Goal: Information Seeking & Learning: Learn about a topic

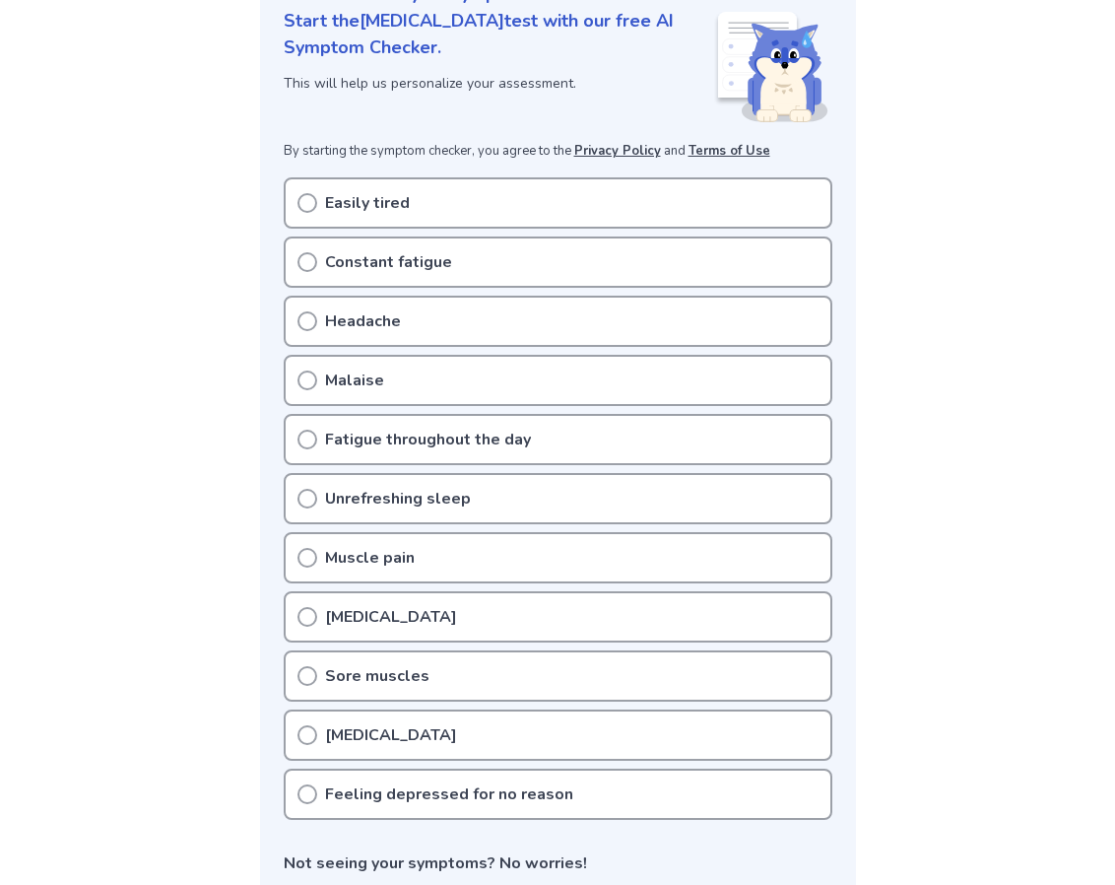
scroll to position [270, 0]
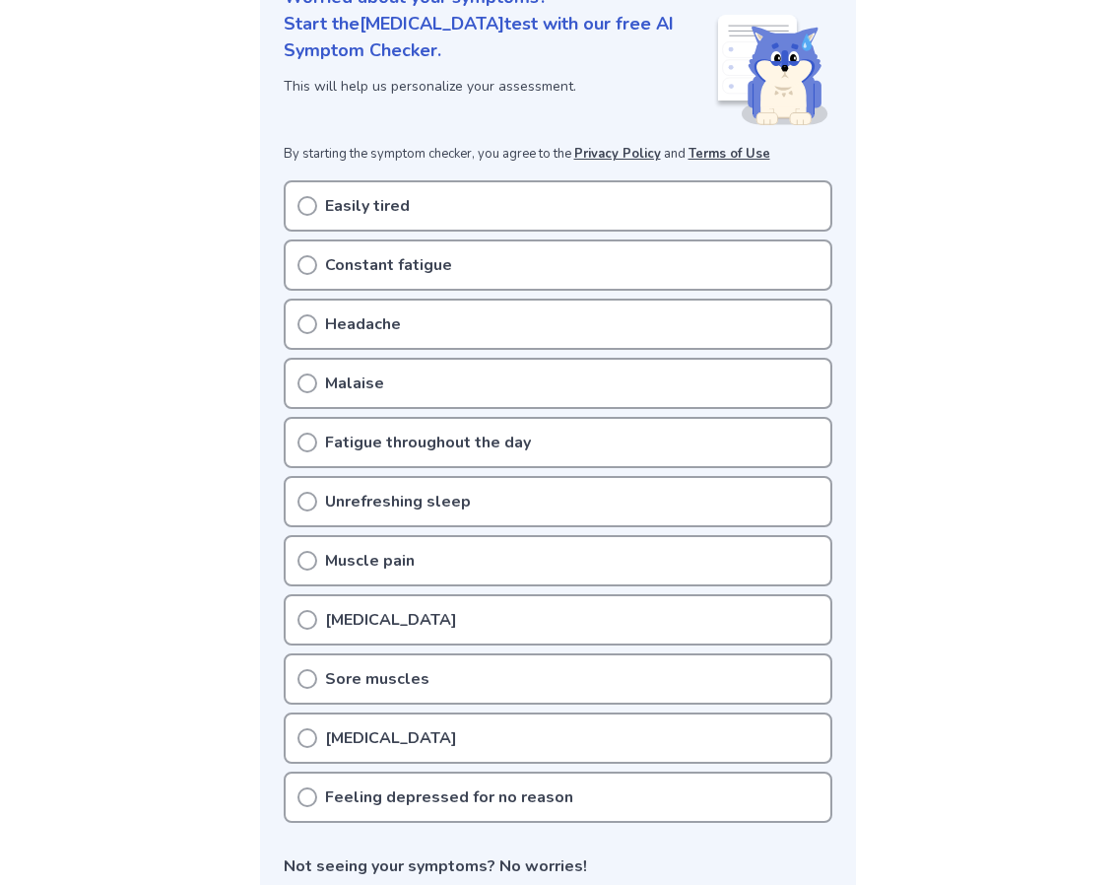
click at [342, 214] on p "Easily tired" at bounding box center [367, 206] width 85 height 24
click at [411, 265] on p "Constant fatigue" at bounding box center [388, 266] width 127 height 24
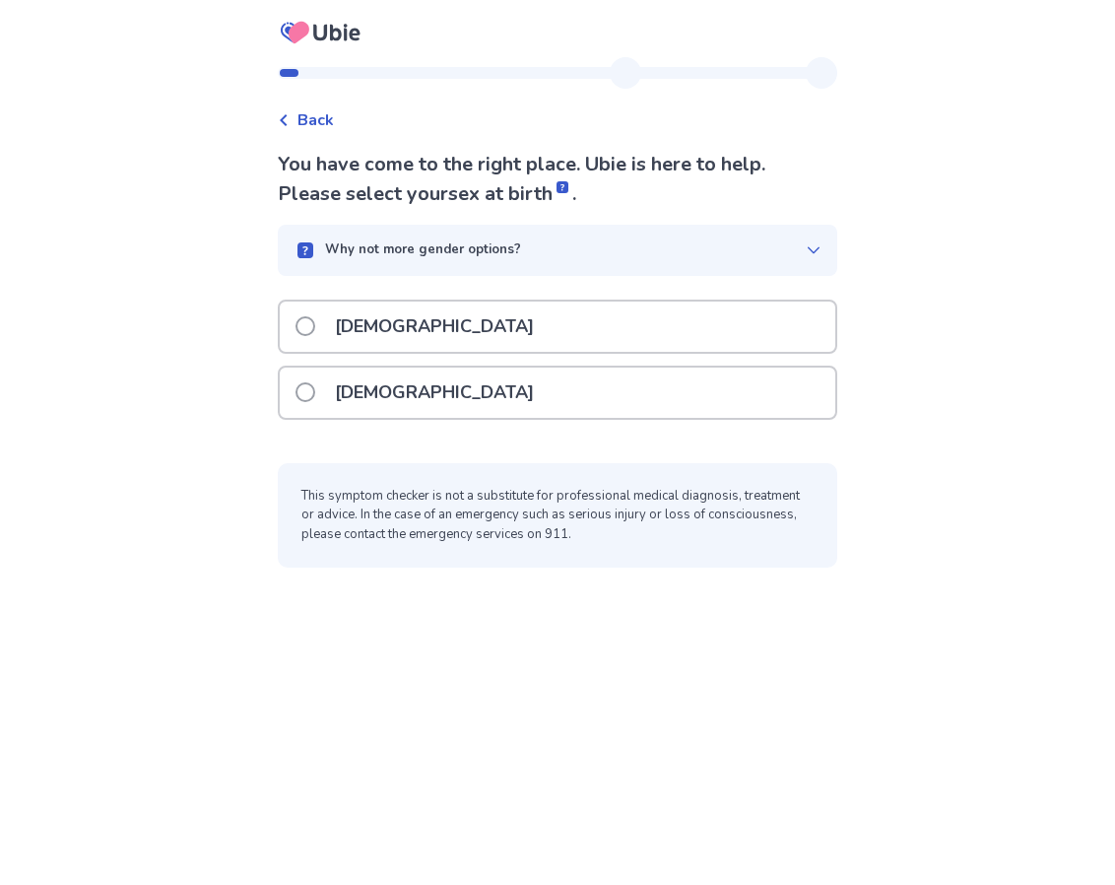
click at [428, 387] on div "[DEMOGRAPHIC_DATA]" at bounding box center [558, 392] width 556 height 50
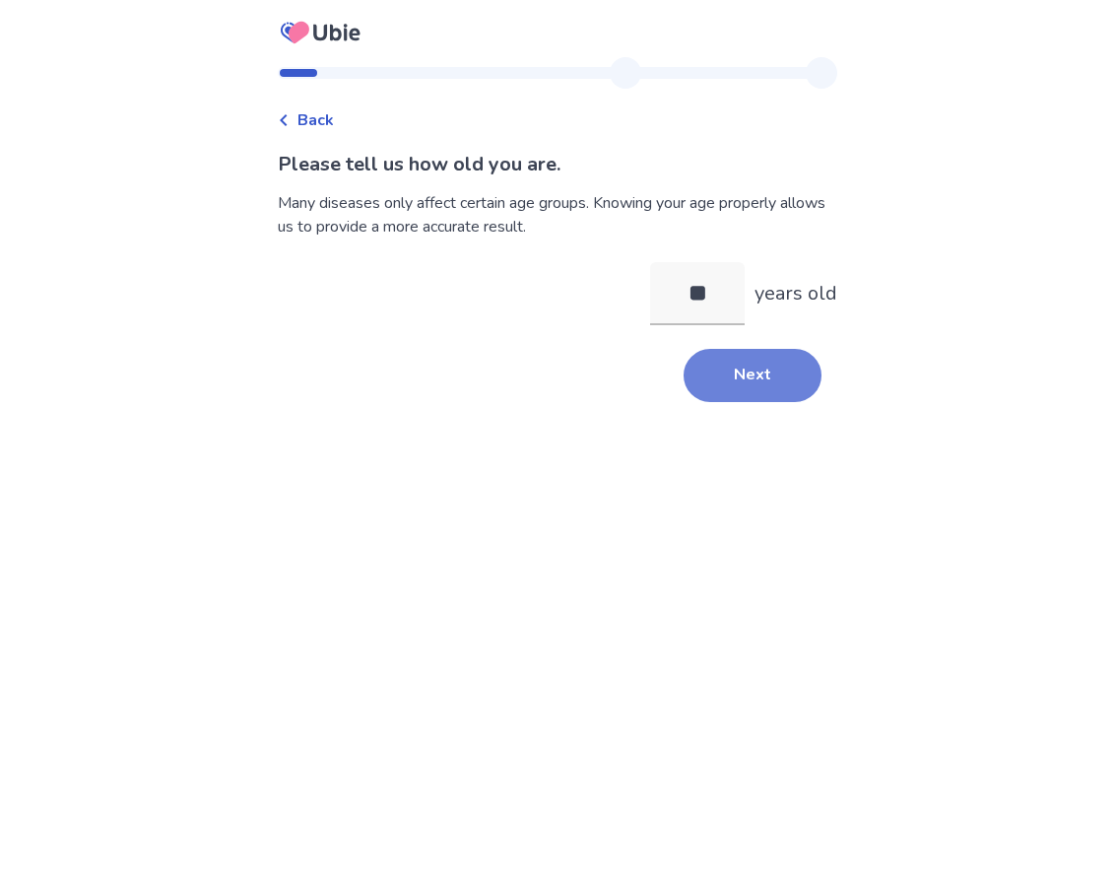
type input "**"
click at [685, 373] on button "Next" at bounding box center [753, 375] width 138 height 53
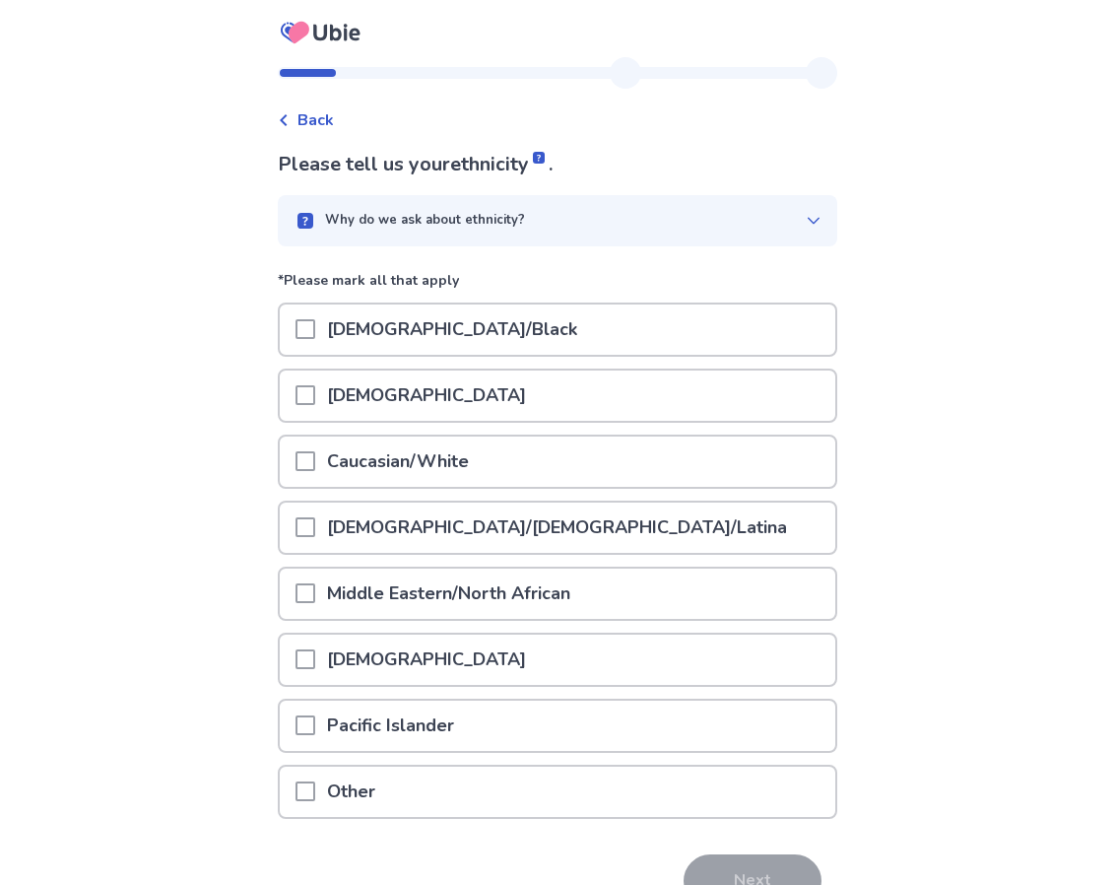
click at [685, 373] on div "[DEMOGRAPHIC_DATA]" at bounding box center [558, 395] width 556 height 50
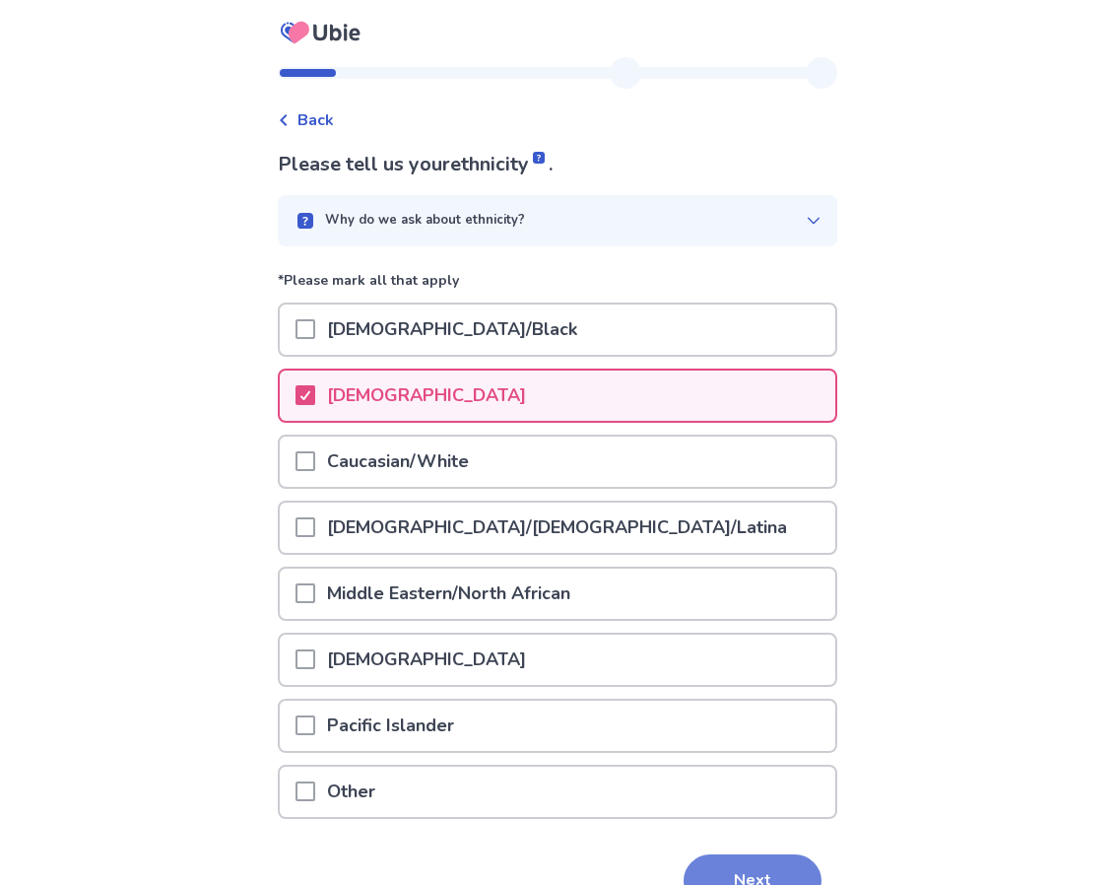
click at [742, 865] on button "Next" at bounding box center [753, 880] width 138 height 53
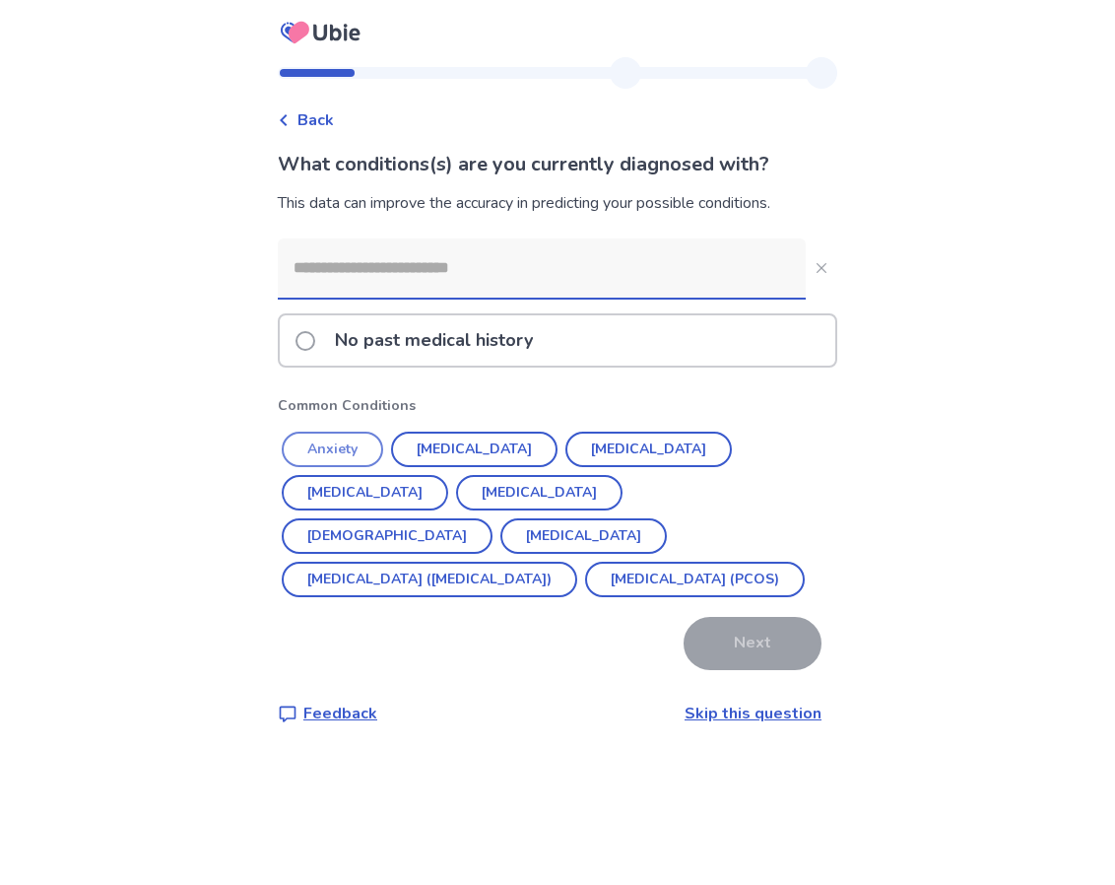
click at [367, 449] on button "Anxiety" at bounding box center [332, 449] width 101 height 35
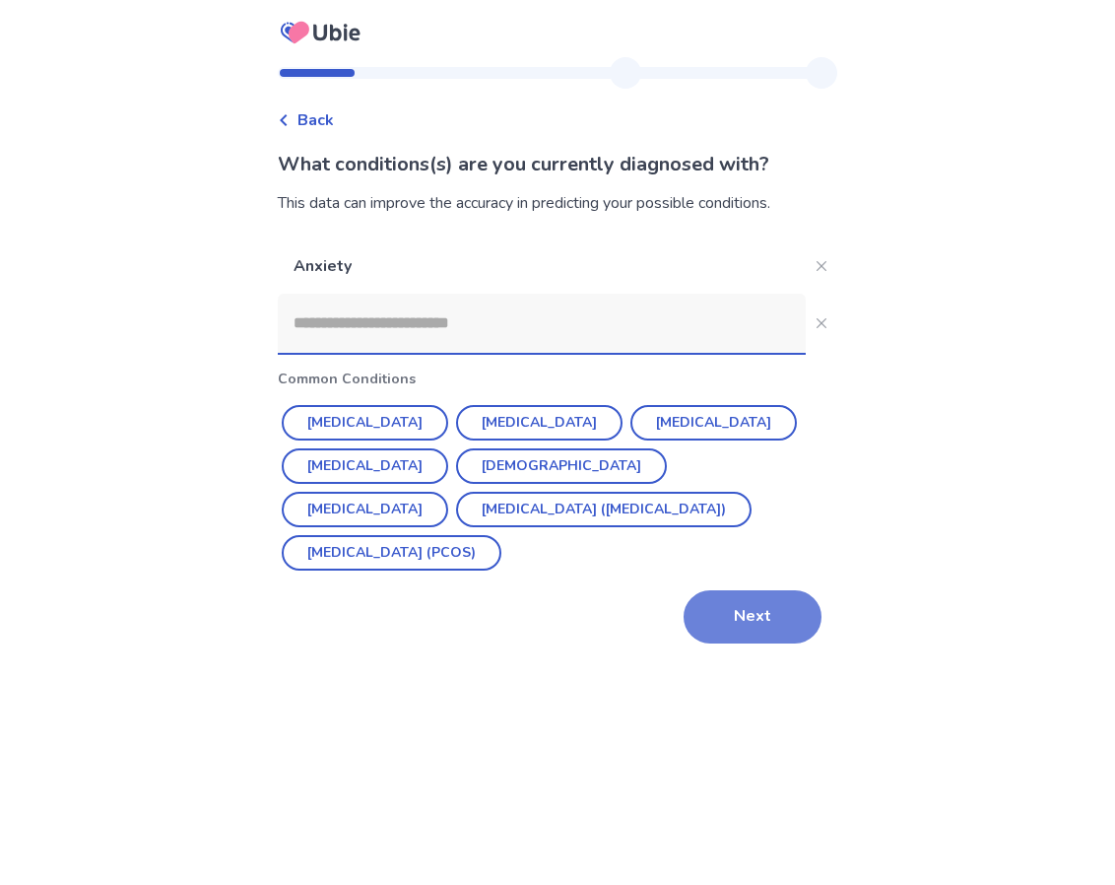
click at [769, 629] on button "Next" at bounding box center [753, 616] width 138 height 53
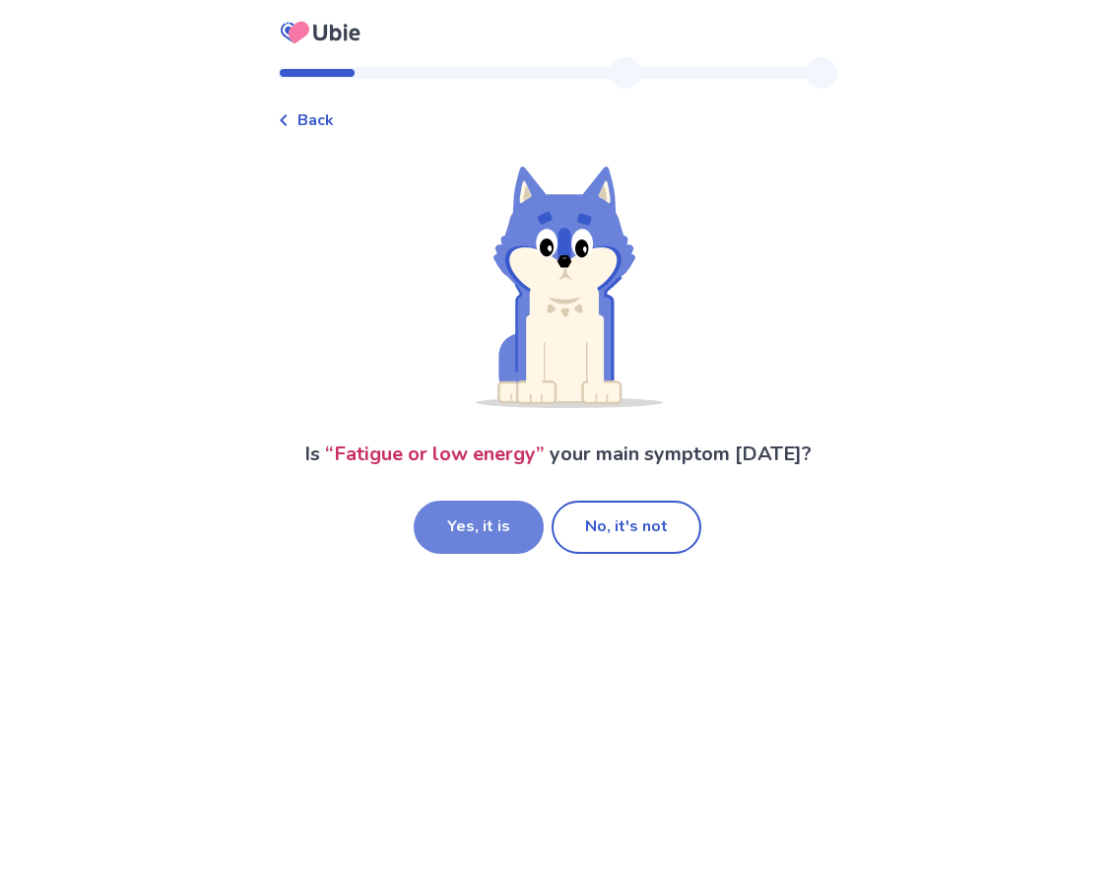
click at [518, 533] on button "Yes, it is" at bounding box center [479, 526] width 130 height 53
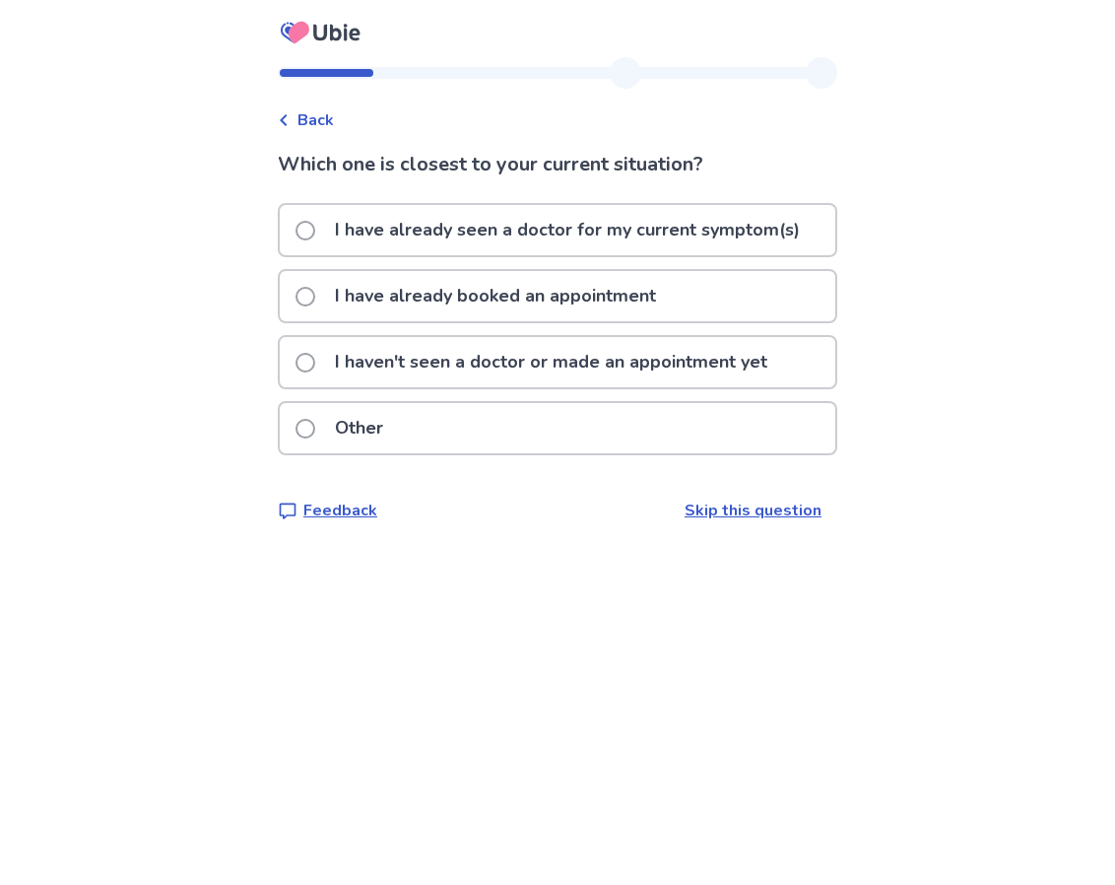
click at [559, 378] on p "I haven't seen a doctor or made an appointment yet" at bounding box center [551, 362] width 456 height 50
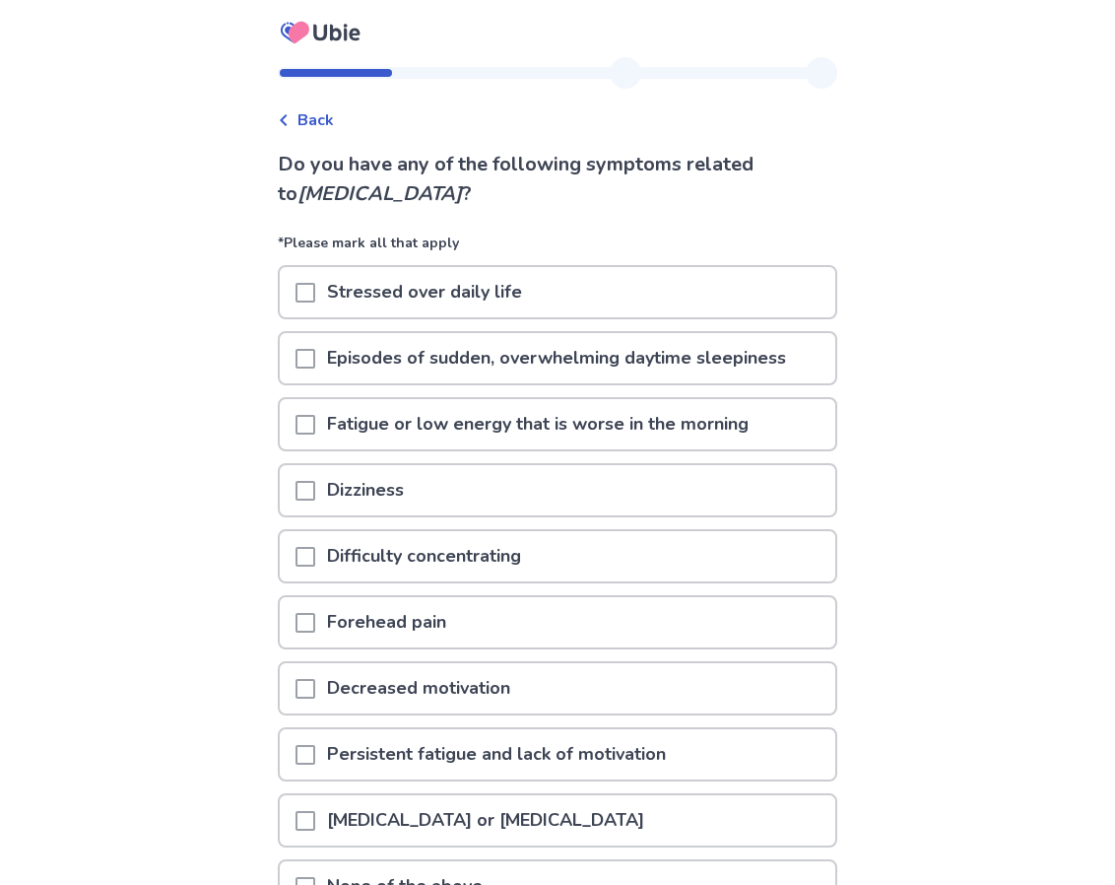
click at [555, 351] on p "Episodes of sudden, overwhelming daytime sleepiness" at bounding box center [556, 358] width 483 height 50
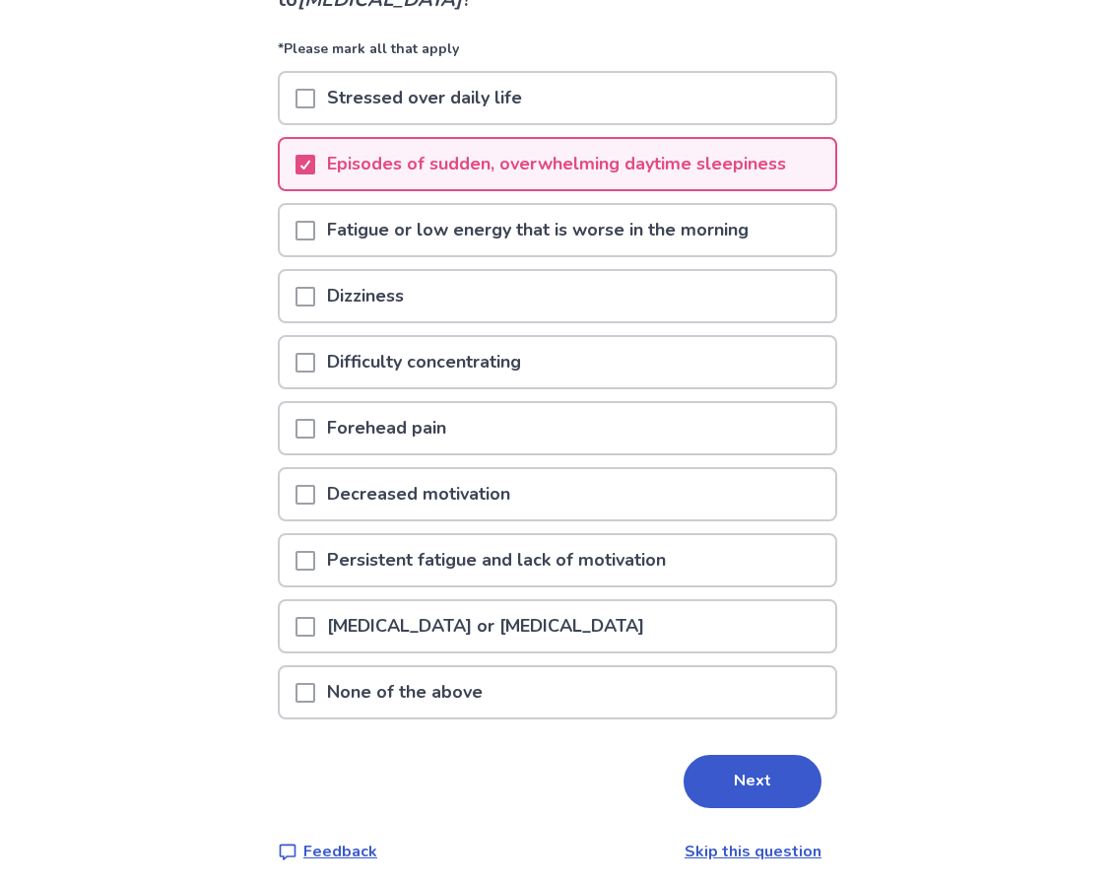
scroll to position [204, 0]
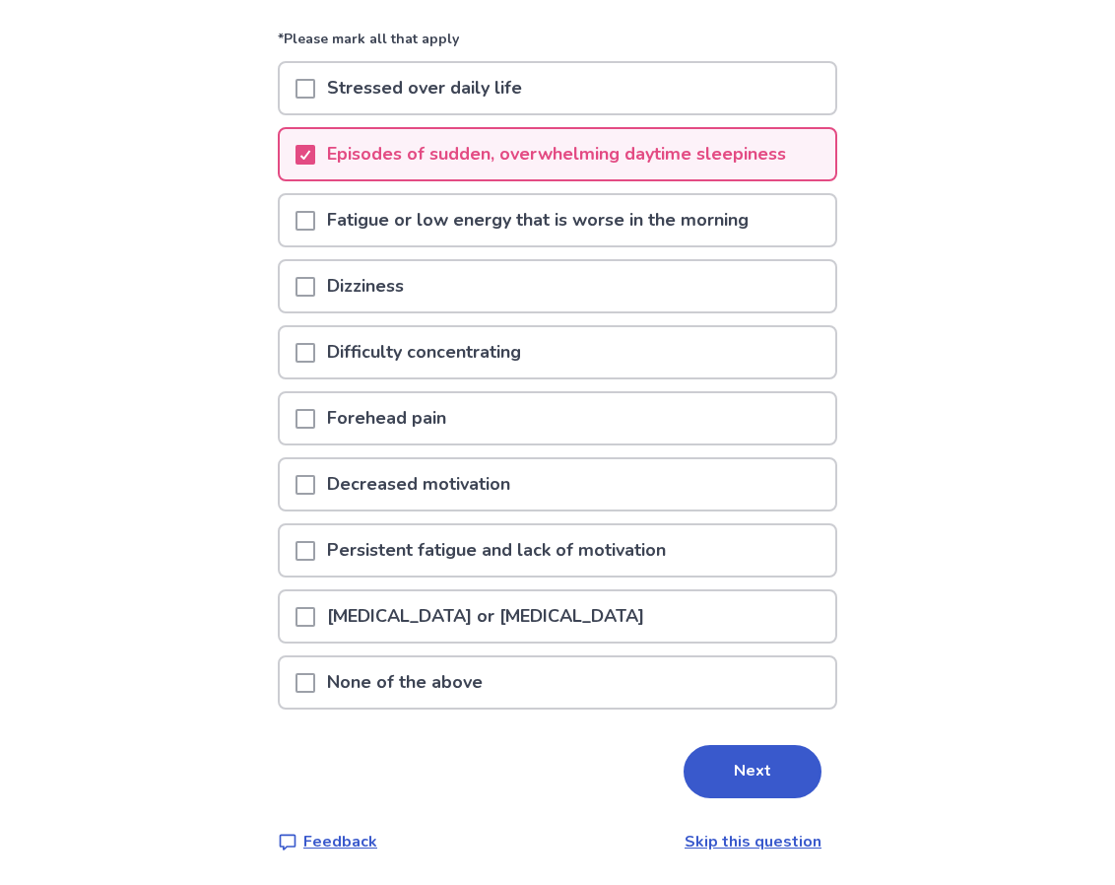
click at [563, 362] on div "Difficulty concentrating" at bounding box center [558, 352] width 556 height 50
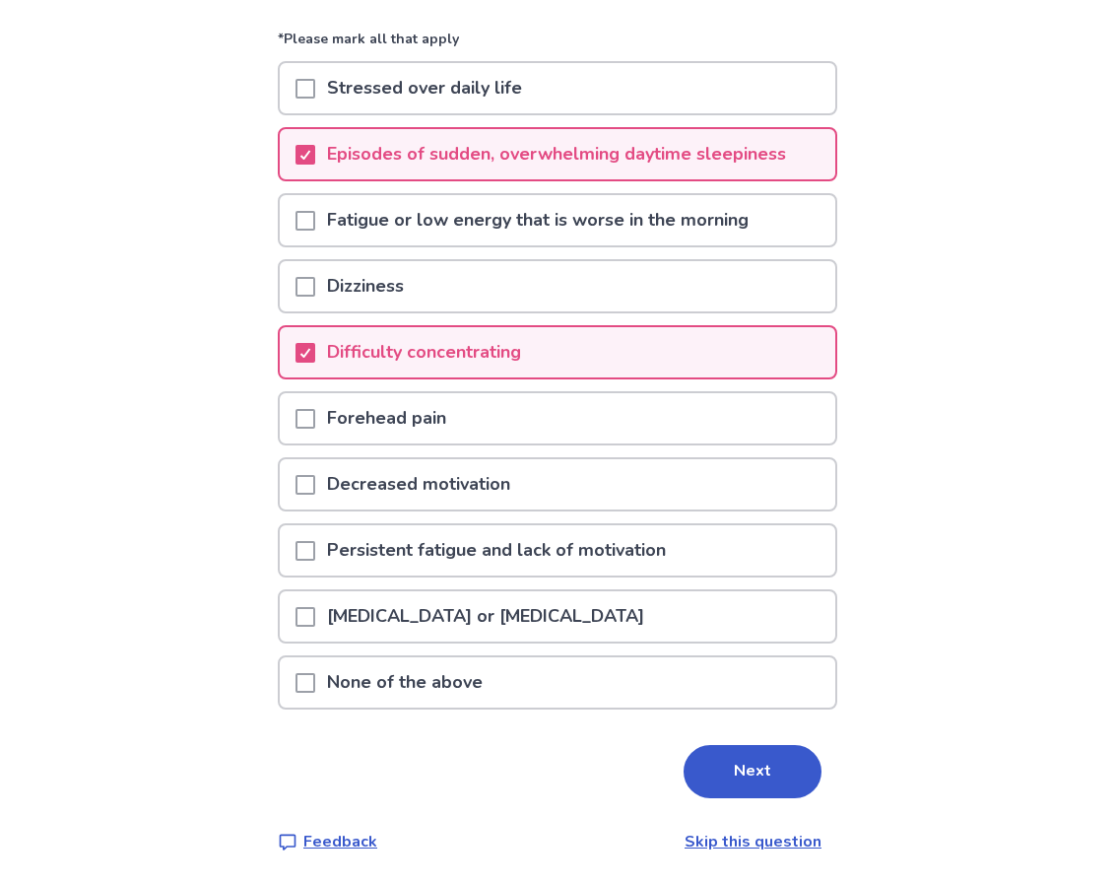
click at [567, 486] on div "Decreased motivation" at bounding box center [558, 484] width 556 height 50
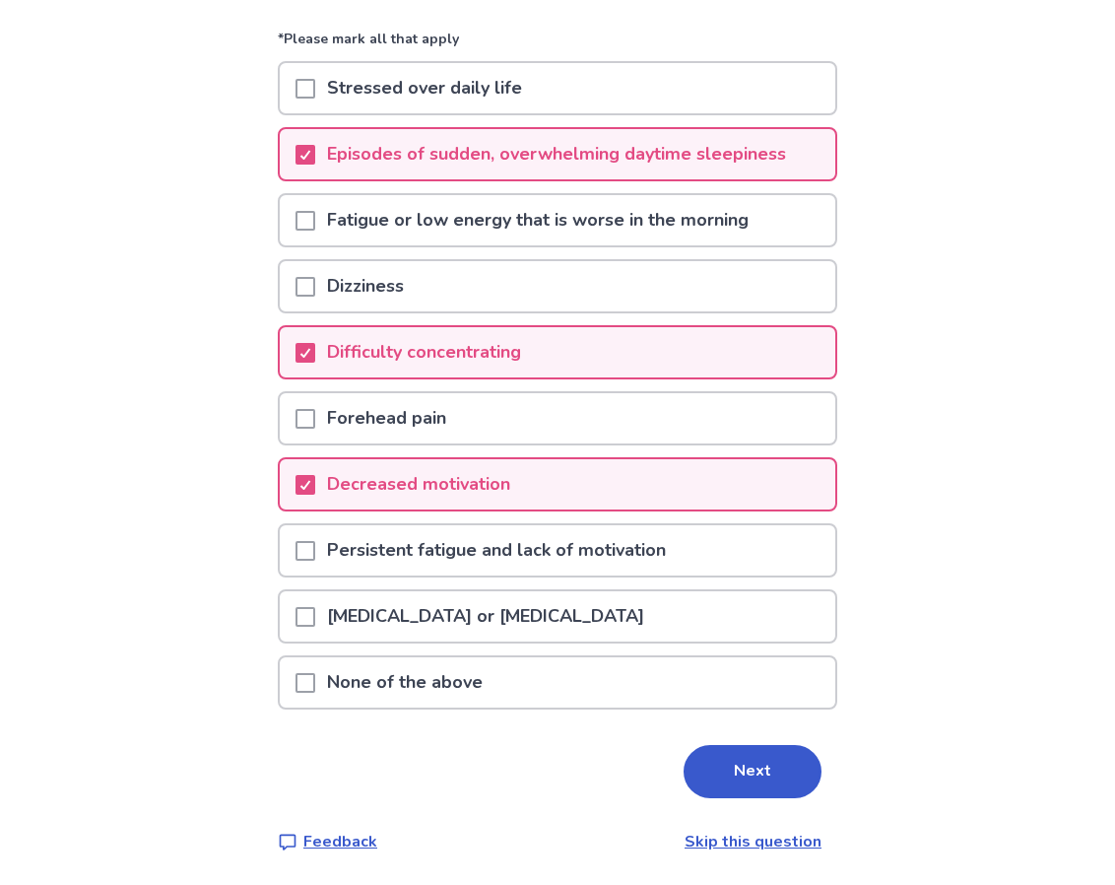
click at [570, 547] on p "Persistent fatigue and lack of motivation" at bounding box center [496, 550] width 363 height 50
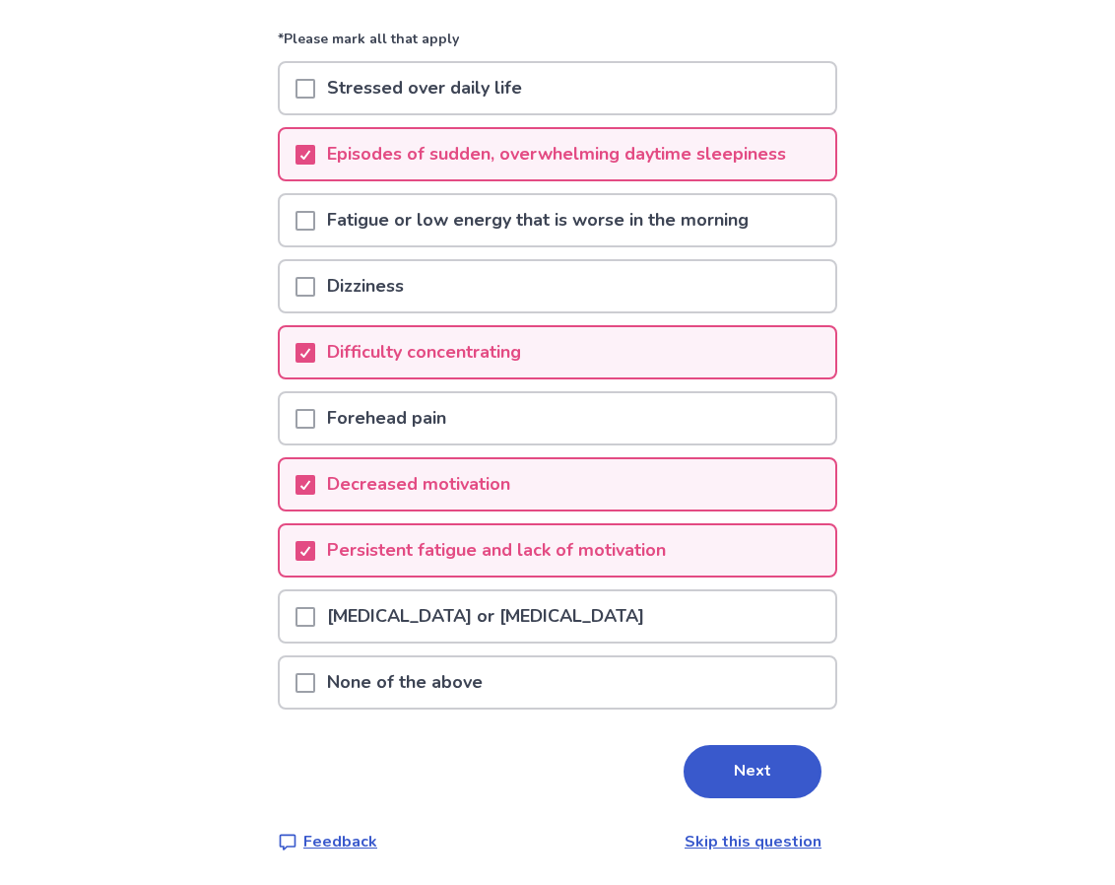
click at [567, 634] on div "Neck pain or stiffness" at bounding box center [558, 616] width 556 height 50
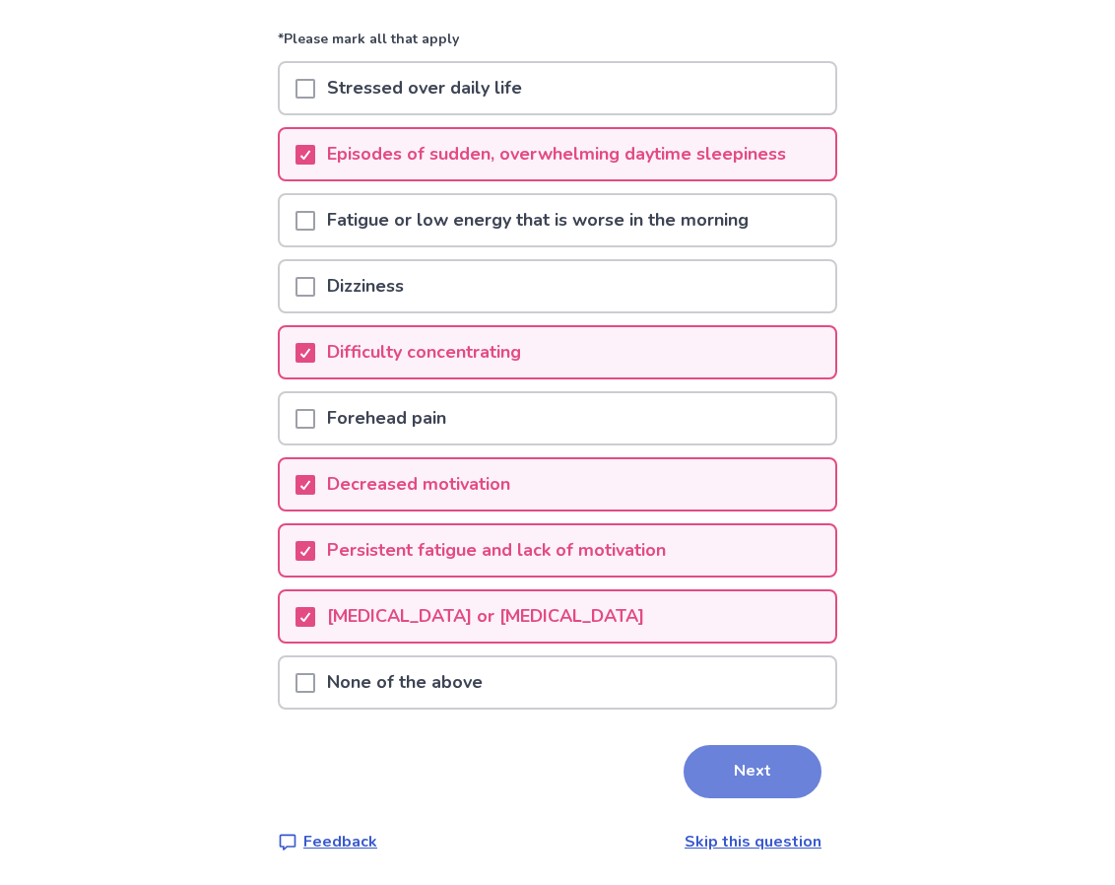
click at [717, 761] on button "Next" at bounding box center [753, 771] width 138 height 53
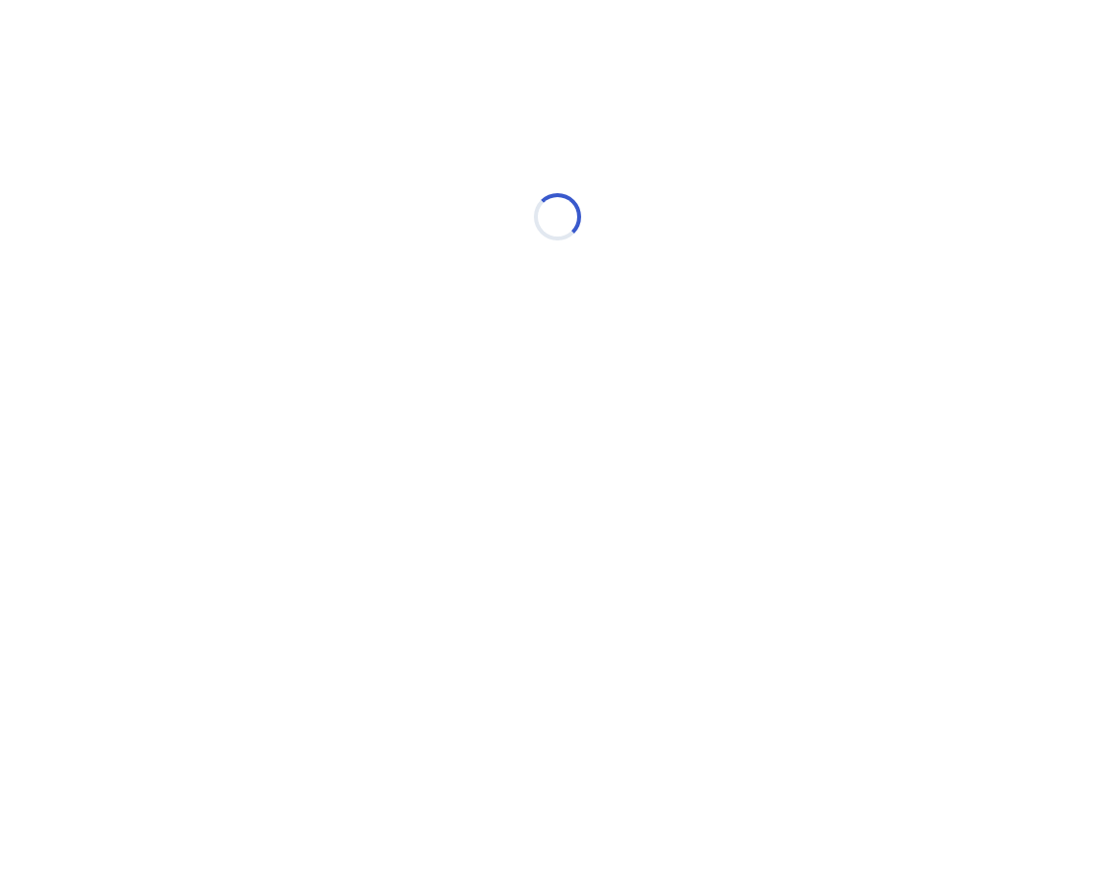
scroll to position [0, 0]
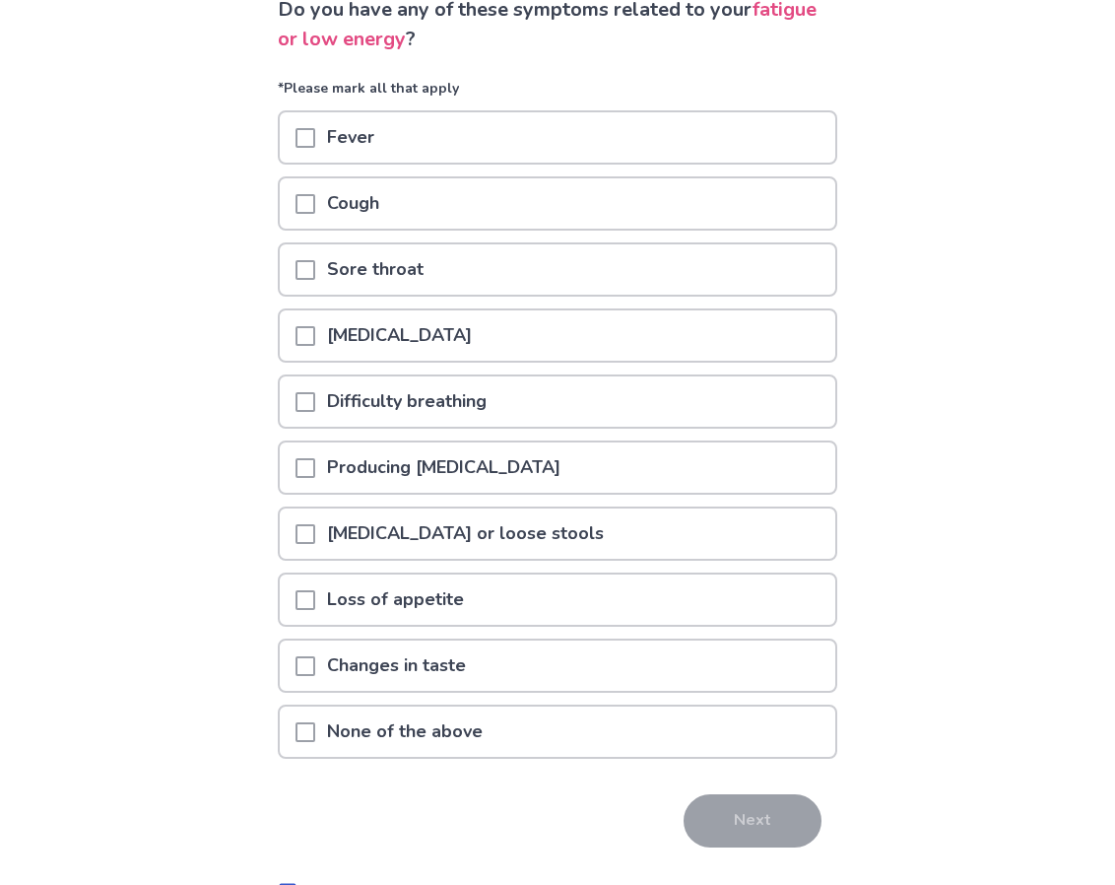
scroll to position [204, 0]
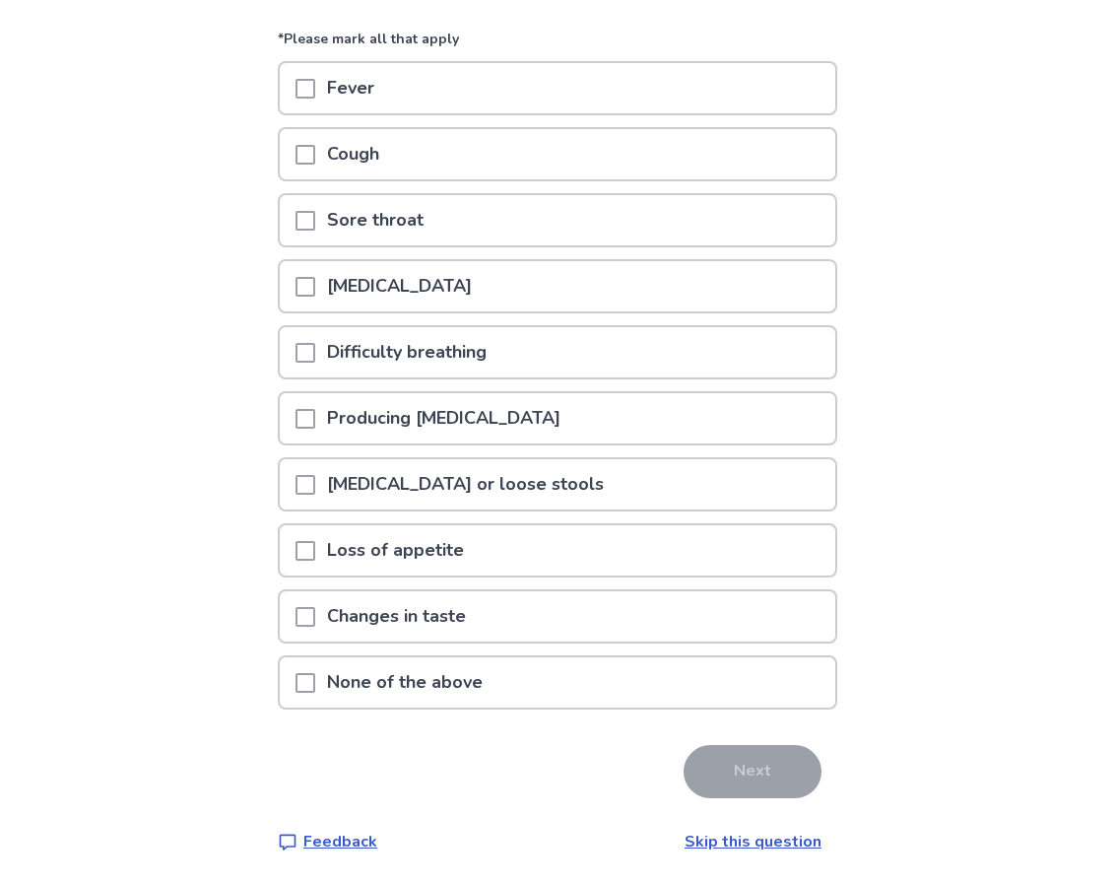
click at [718, 693] on div "None of the above" at bounding box center [558, 682] width 556 height 50
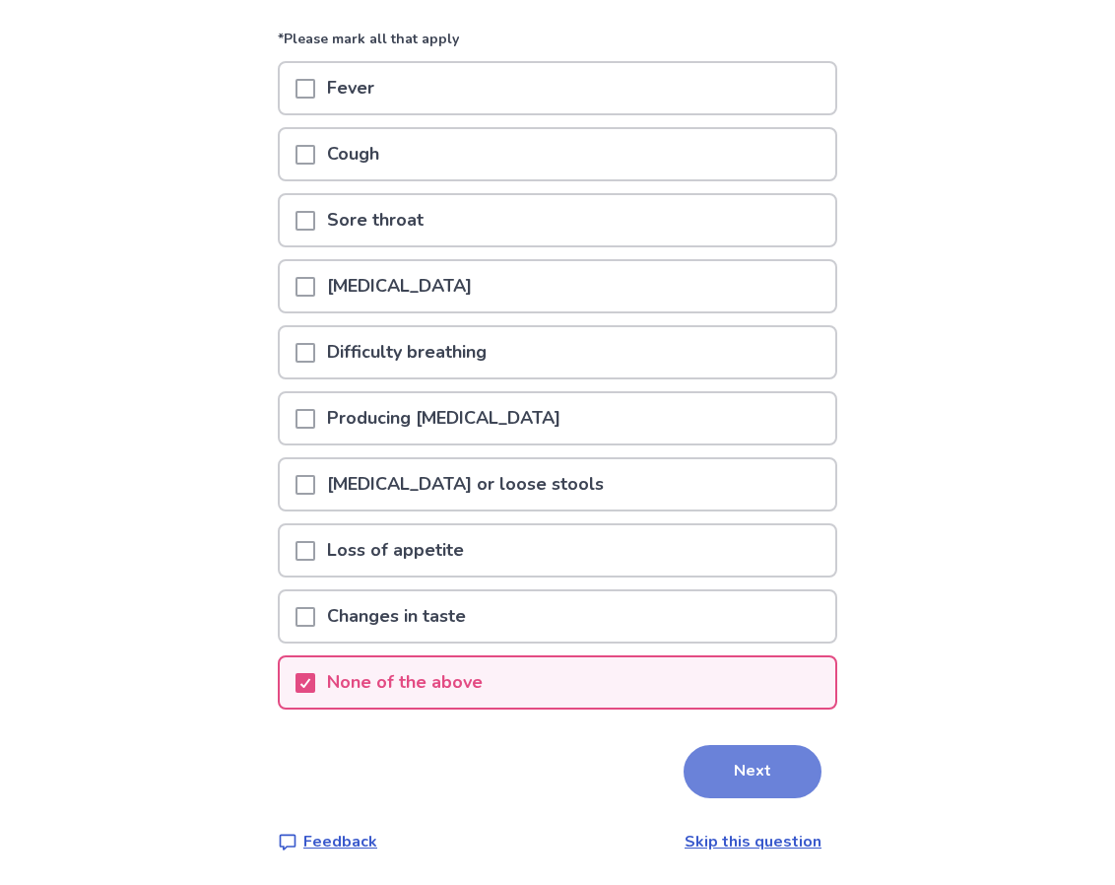
click at [759, 788] on button "Next" at bounding box center [753, 771] width 138 height 53
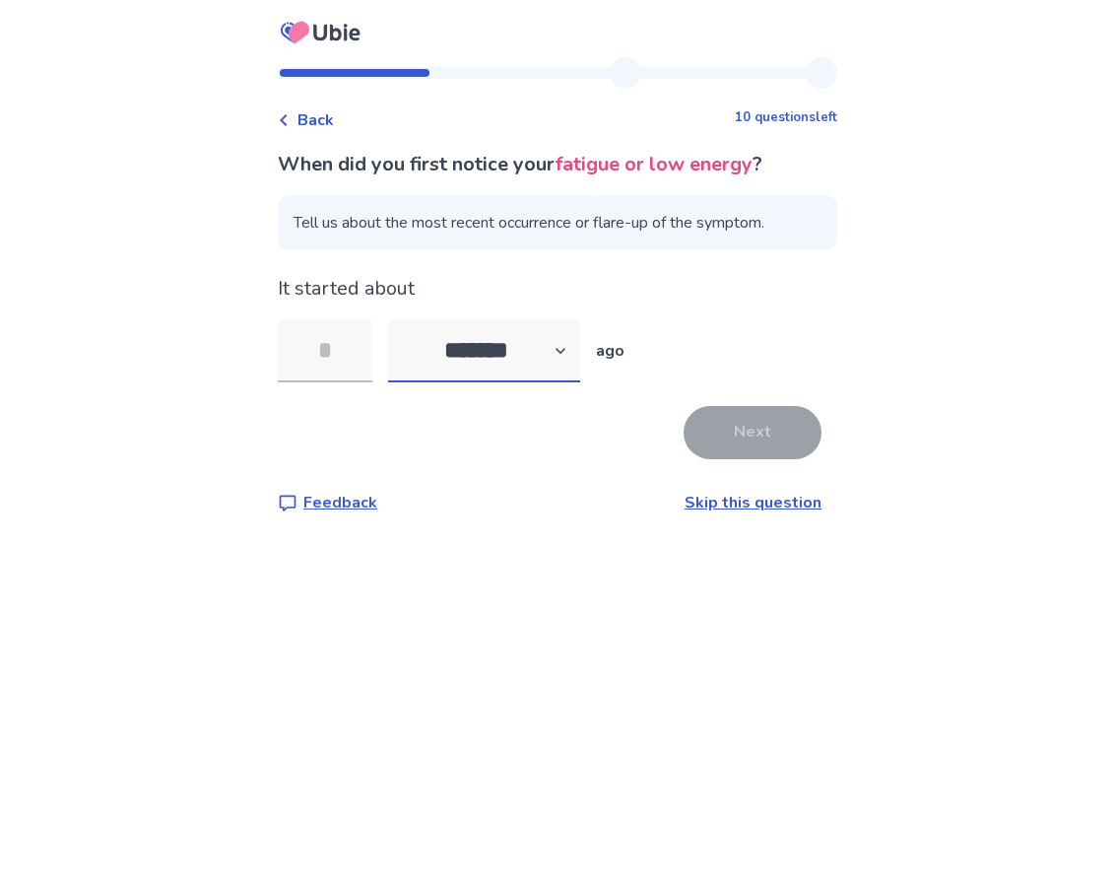
click at [515, 320] on select "******* ****** ******* ******** *******" at bounding box center [484, 350] width 192 height 63
select select "*"
click at [400, 319] on select "******* ****** ******* ******** *******" at bounding box center [484, 350] width 192 height 63
click at [354, 377] on input "tel" at bounding box center [325, 350] width 95 height 63
type input "*"
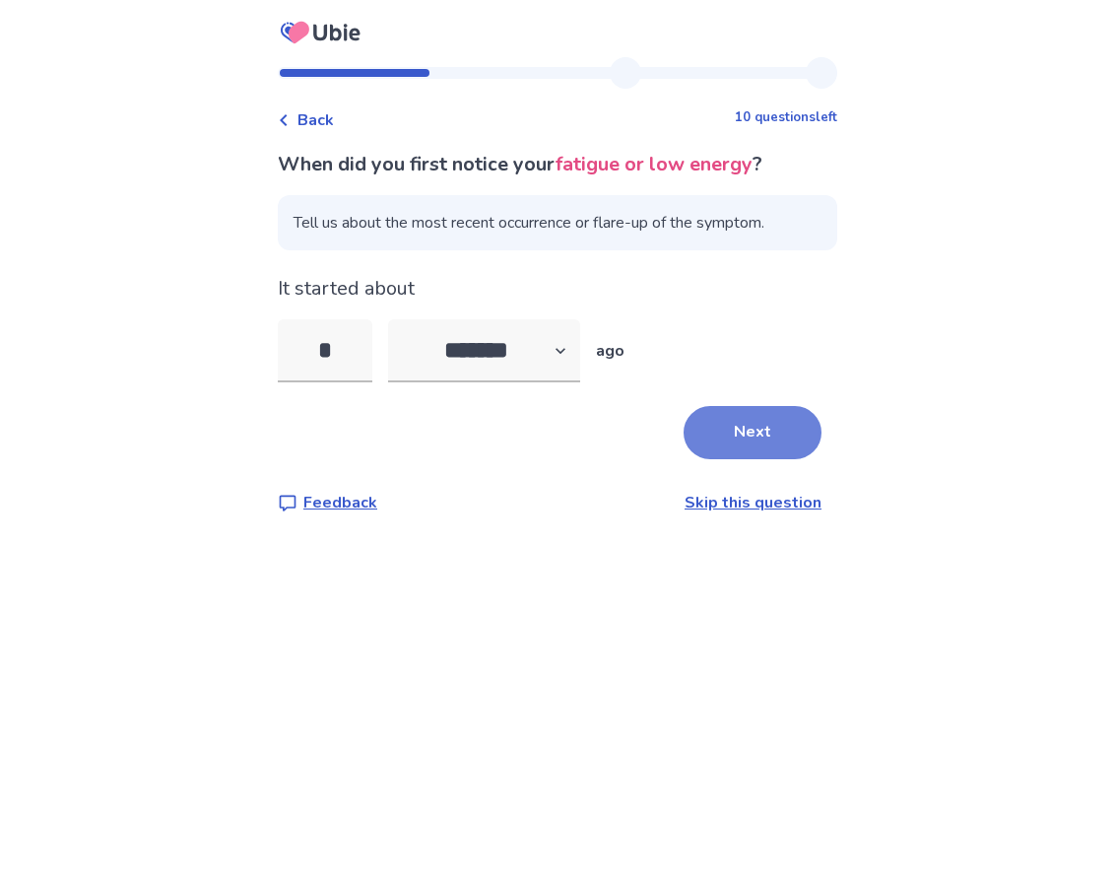
click at [694, 430] on button "Next" at bounding box center [753, 432] width 138 height 53
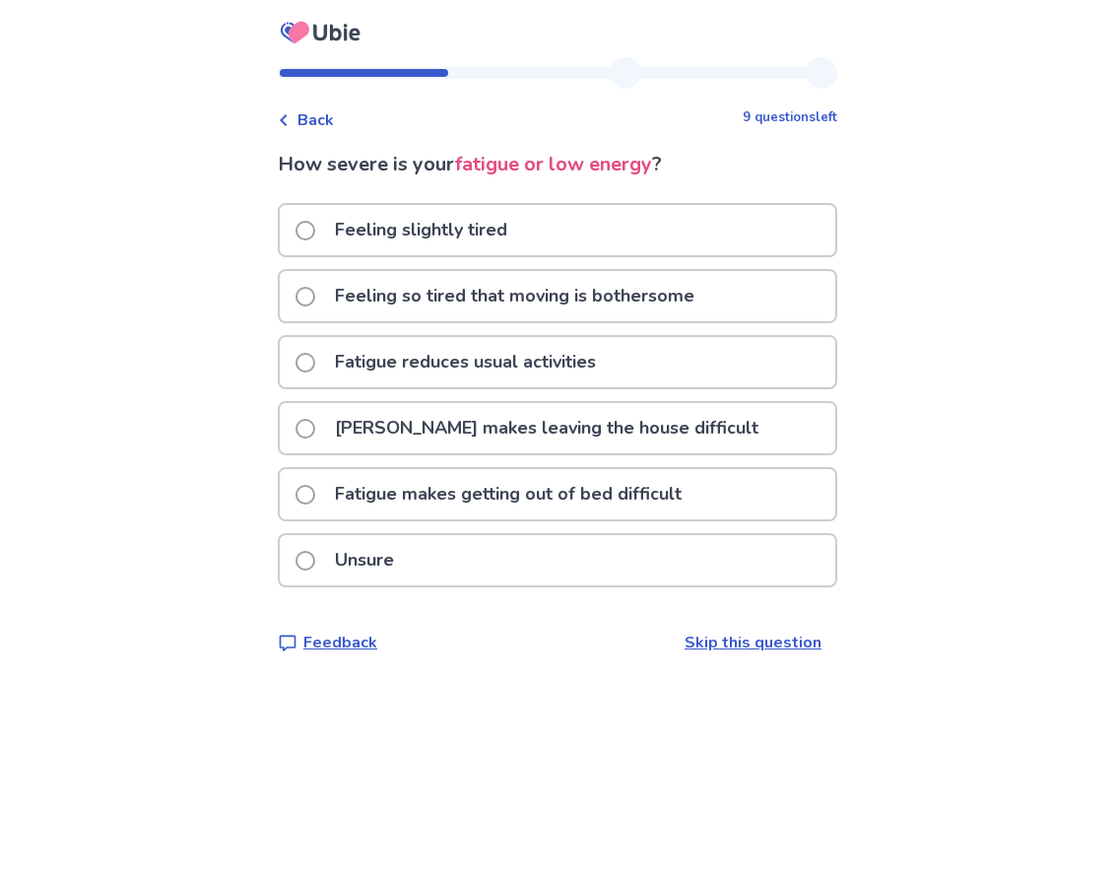
click at [654, 430] on p "Fatigue makes leaving the house difficult" at bounding box center [546, 428] width 447 height 50
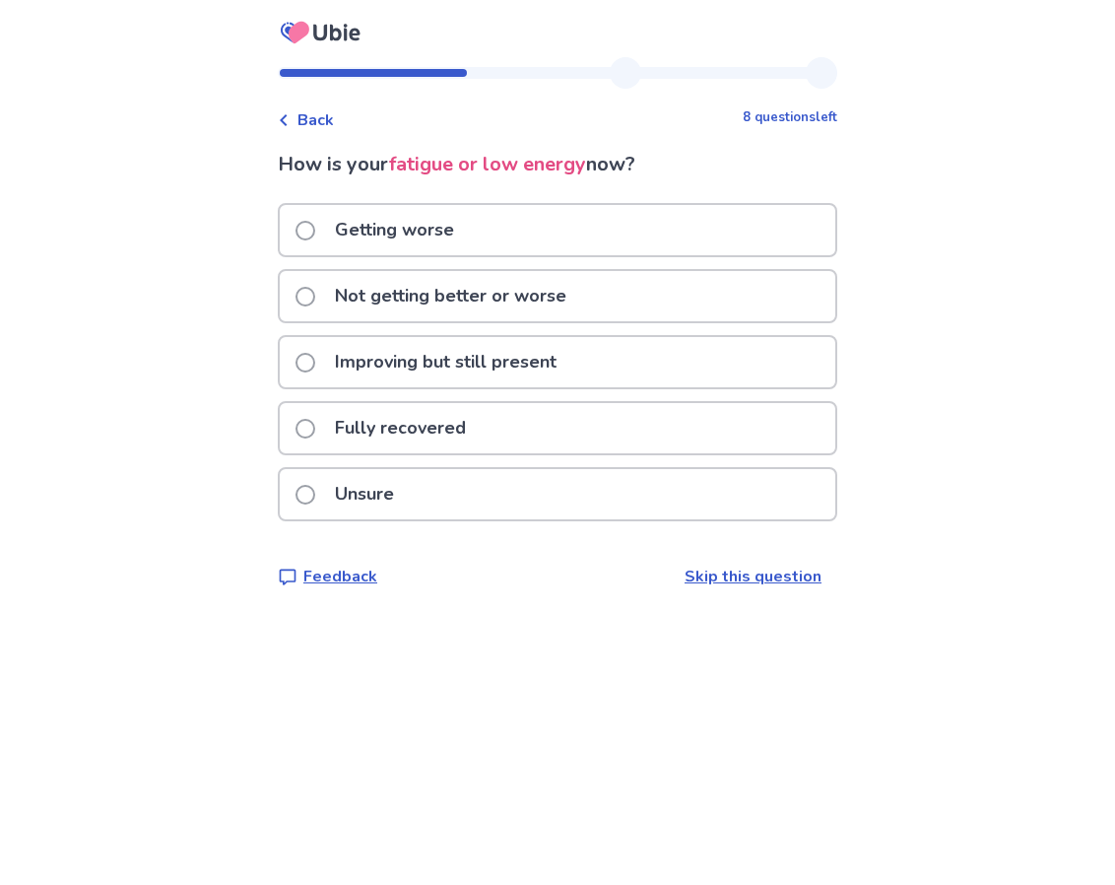
click at [628, 240] on div "Getting worse" at bounding box center [558, 230] width 556 height 50
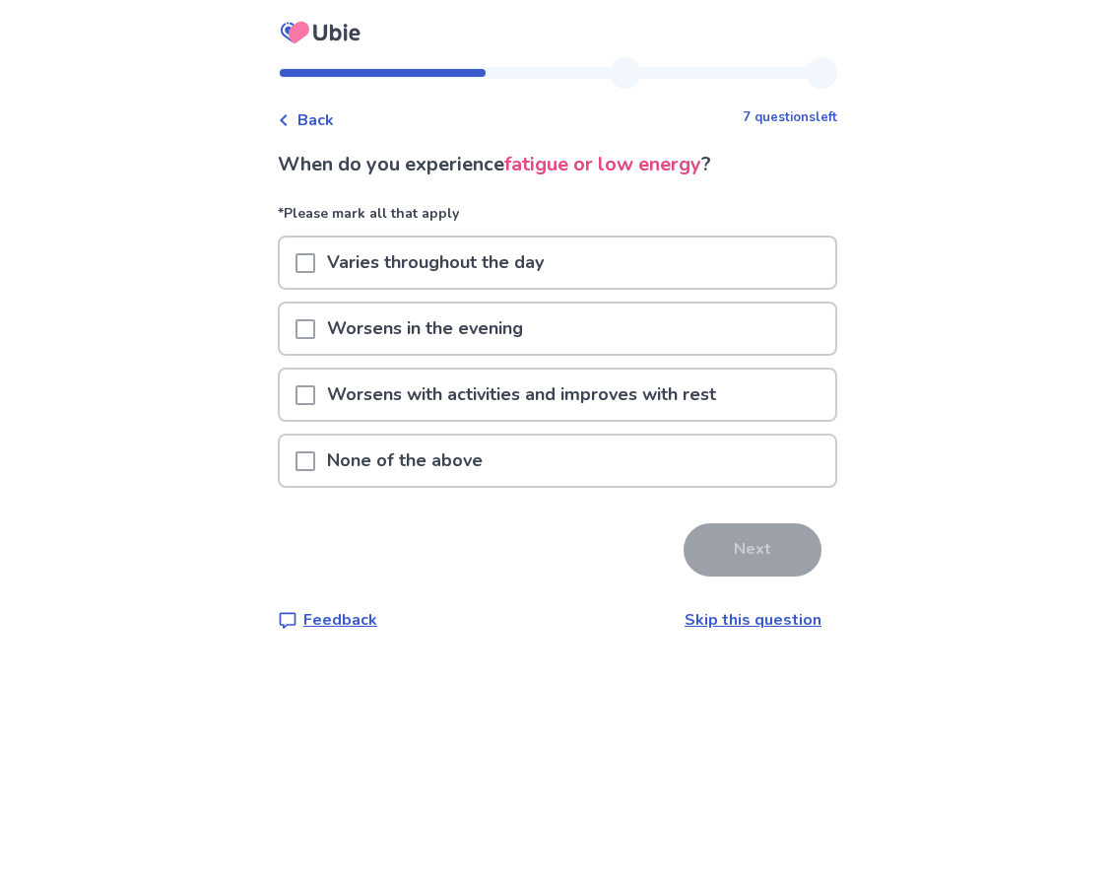
click at [633, 271] on div "Varies throughout the day" at bounding box center [558, 262] width 556 height 50
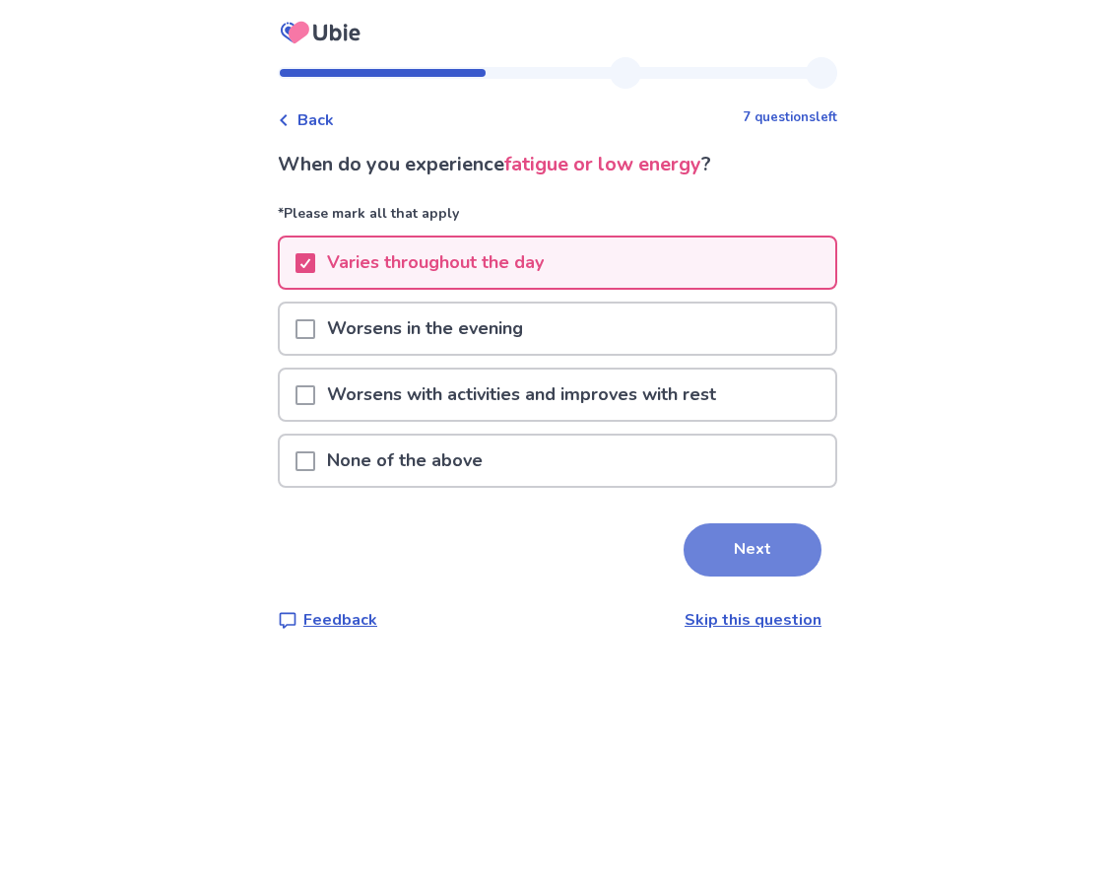
click at [764, 540] on button "Next" at bounding box center [753, 549] width 138 height 53
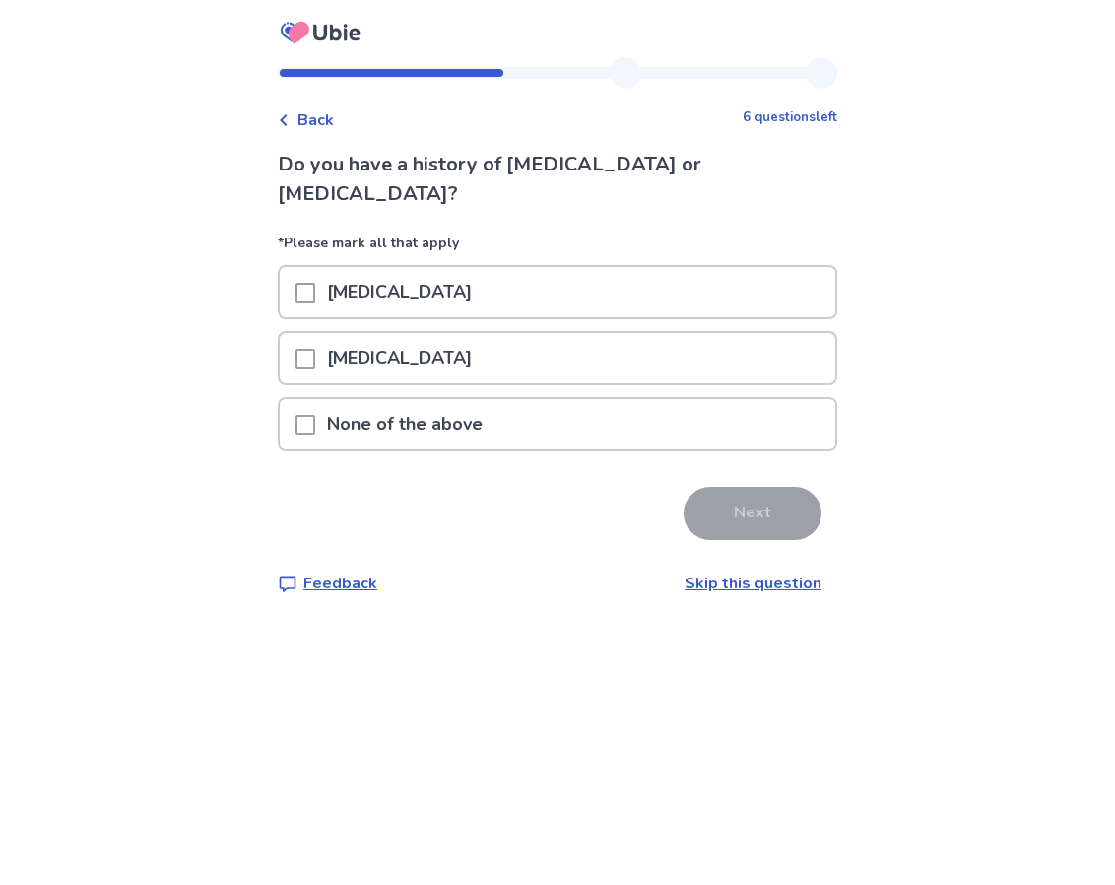
click at [708, 410] on div "None of the above" at bounding box center [558, 424] width 556 height 50
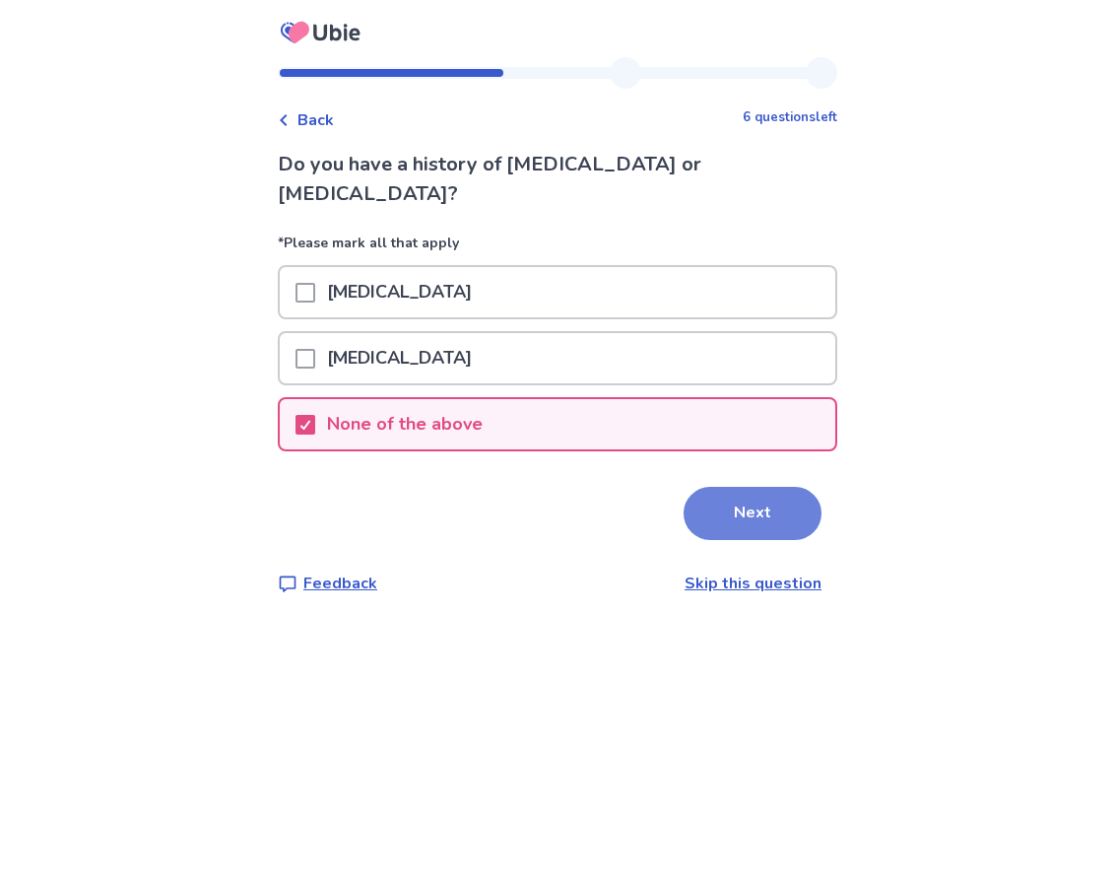
click at [755, 493] on button "Next" at bounding box center [753, 513] width 138 height 53
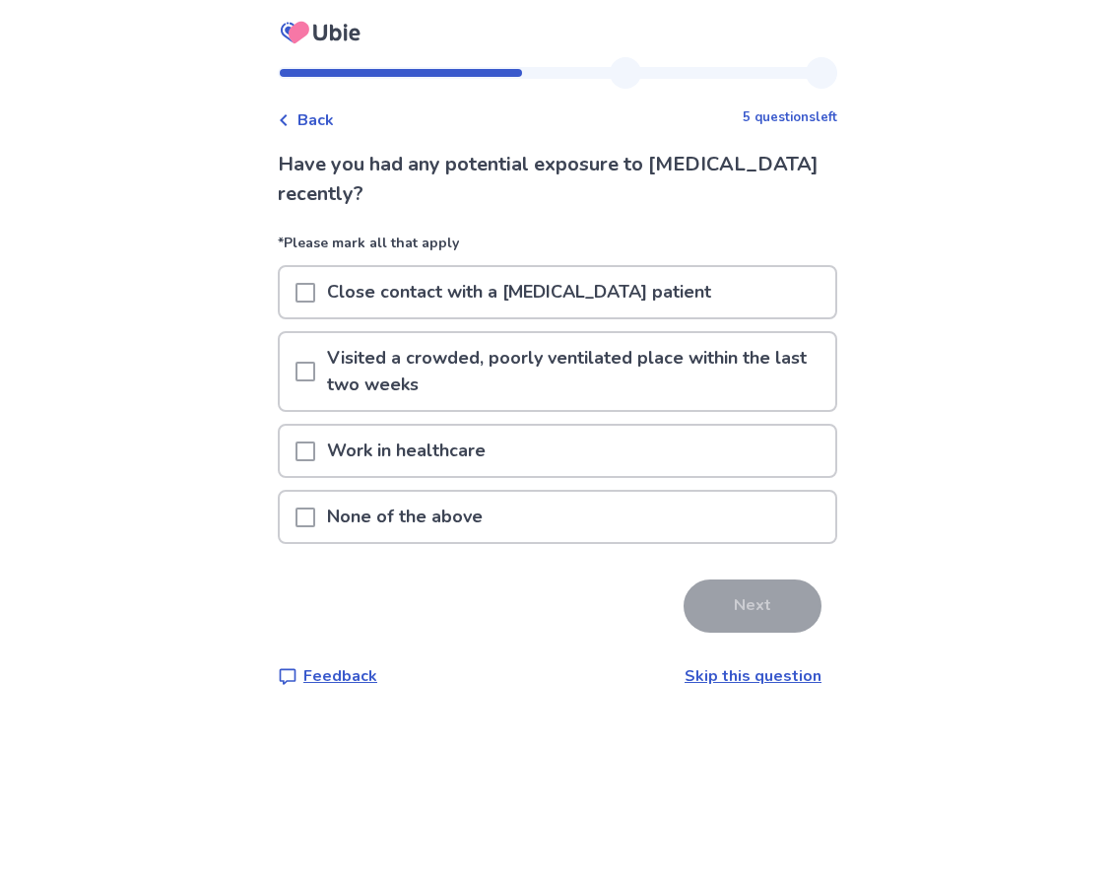
click at [749, 518] on div "None of the above" at bounding box center [558, 517] width 556 height 50
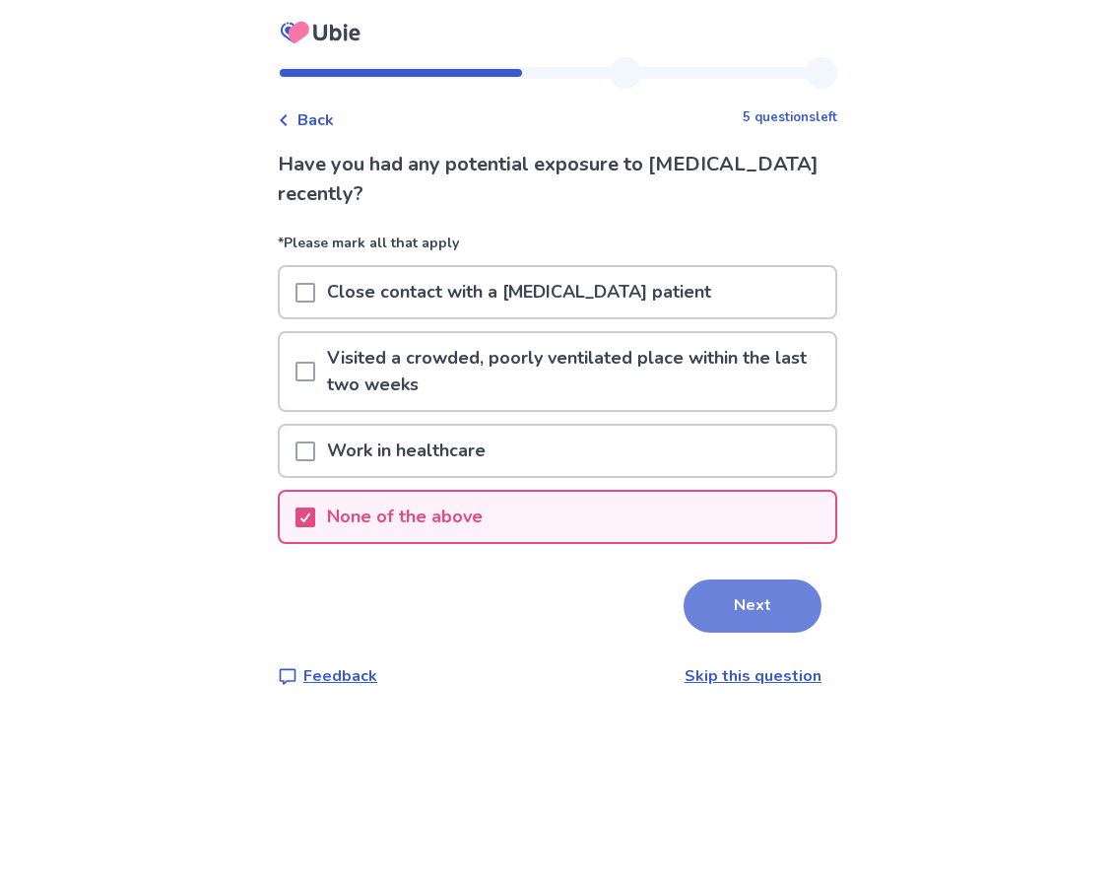
click at [767, 586] on button "Next" at bounding box center [753, 605] width 138 height 53
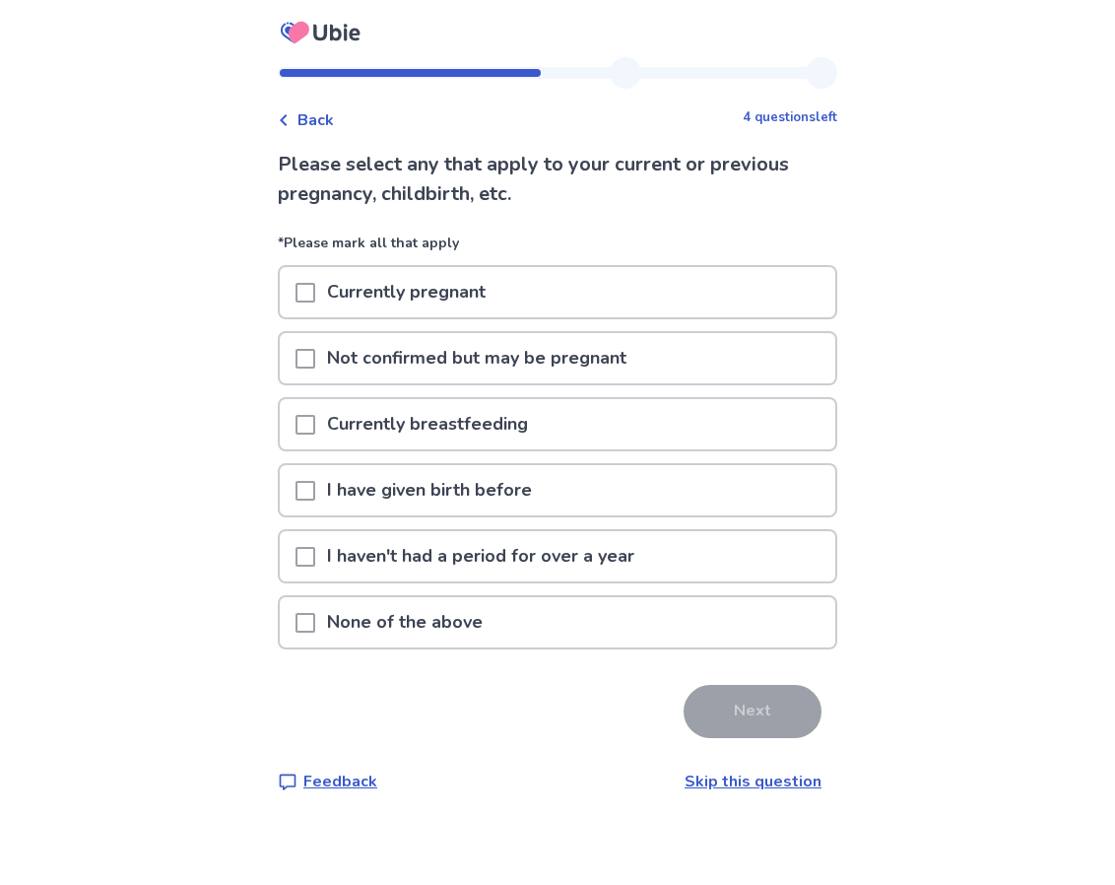
click at [709, 301] on div "Currently pregnant" at bounding box center [558, 292] width 556 height 50
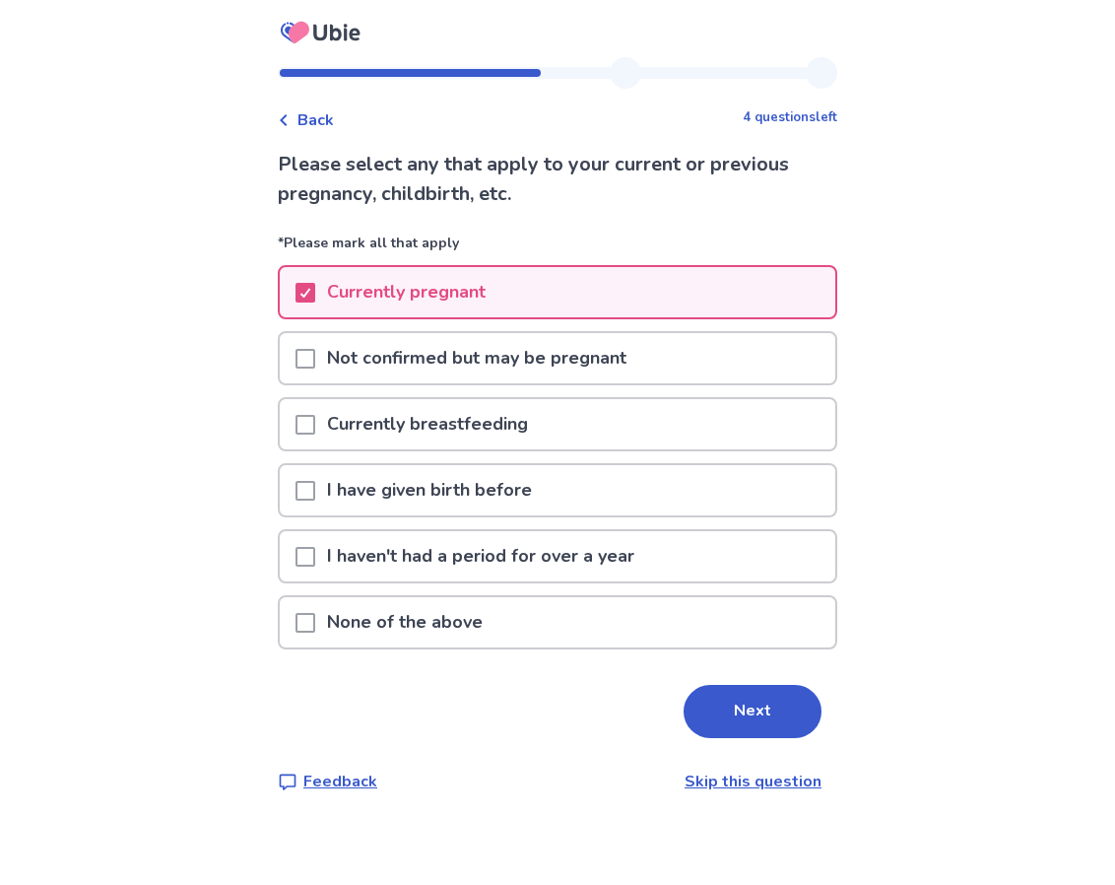
click at [681, 605] on div "None of the above" at bounding box center [558, 622] width 556 height 50
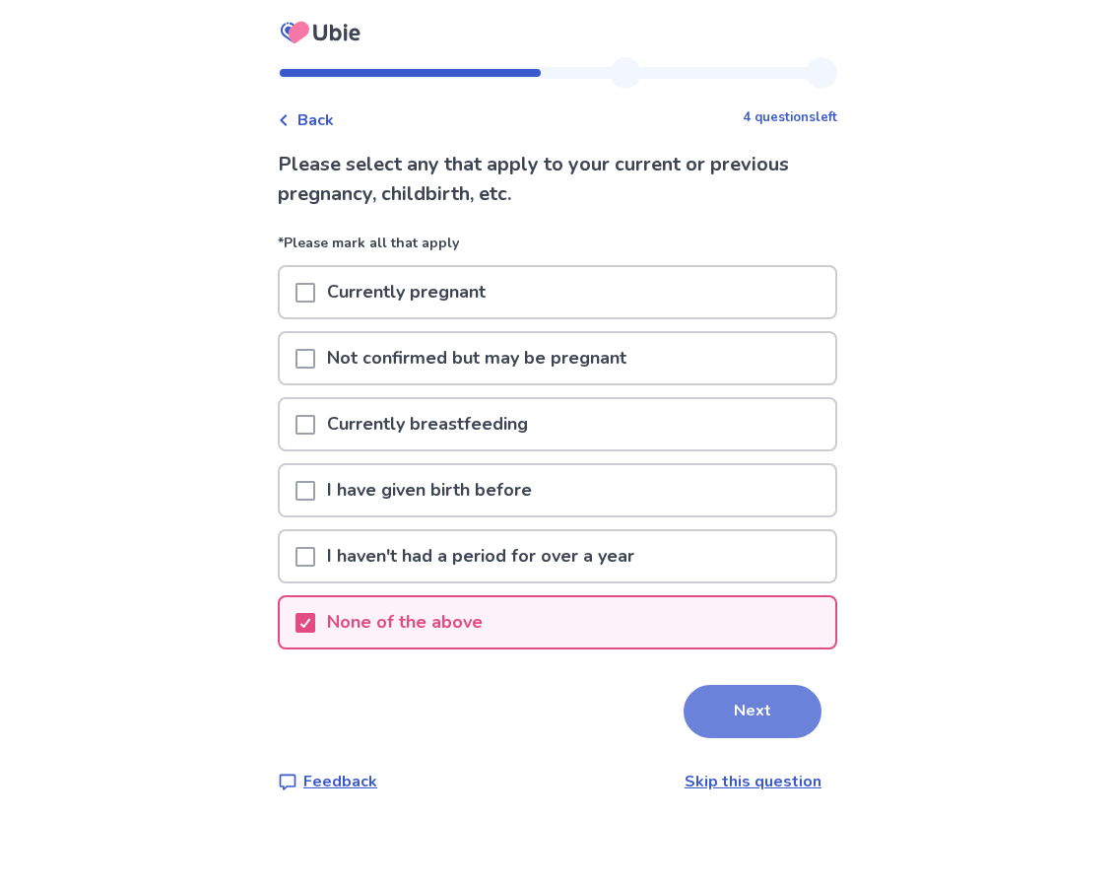
click at [707, 708] on button "Next" at bounding box center [753, 711] width 138 height 53
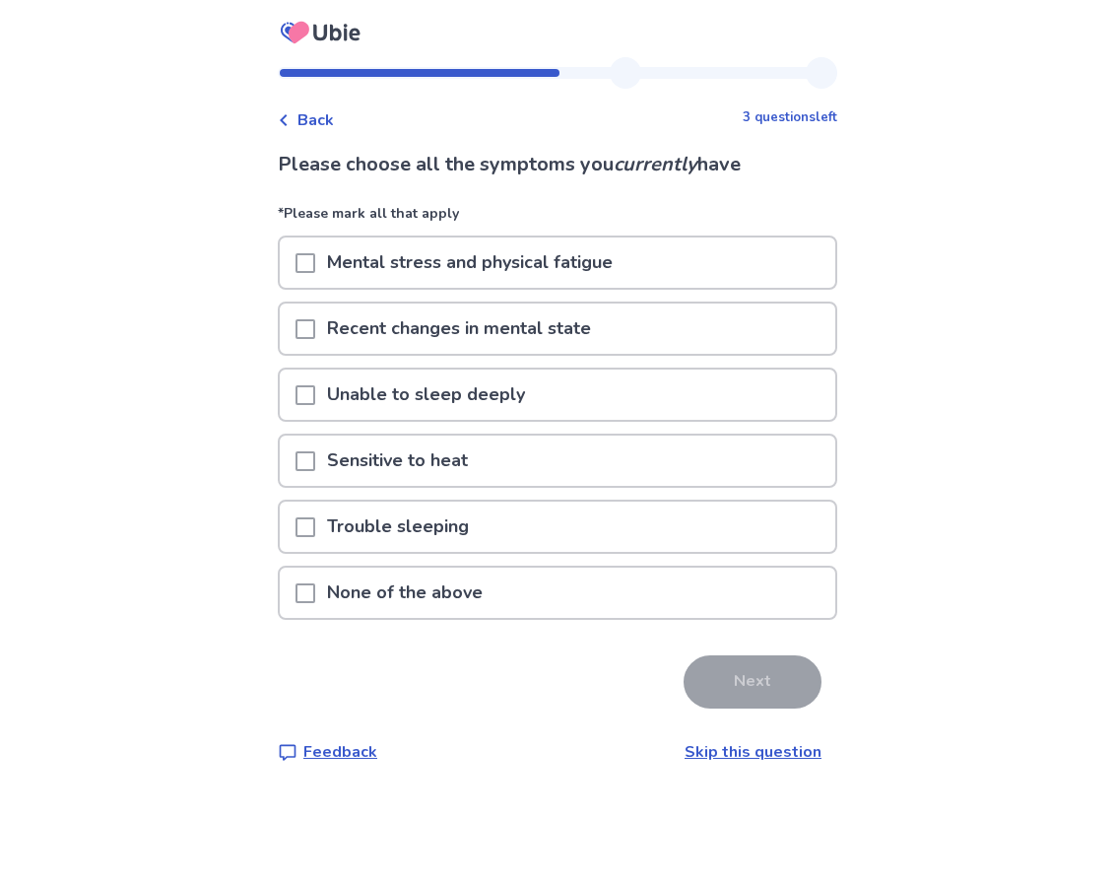
click at [669, 266] on div "Mental stress and physical fatigue" at bounding box center [558, 262] width 556 height 50
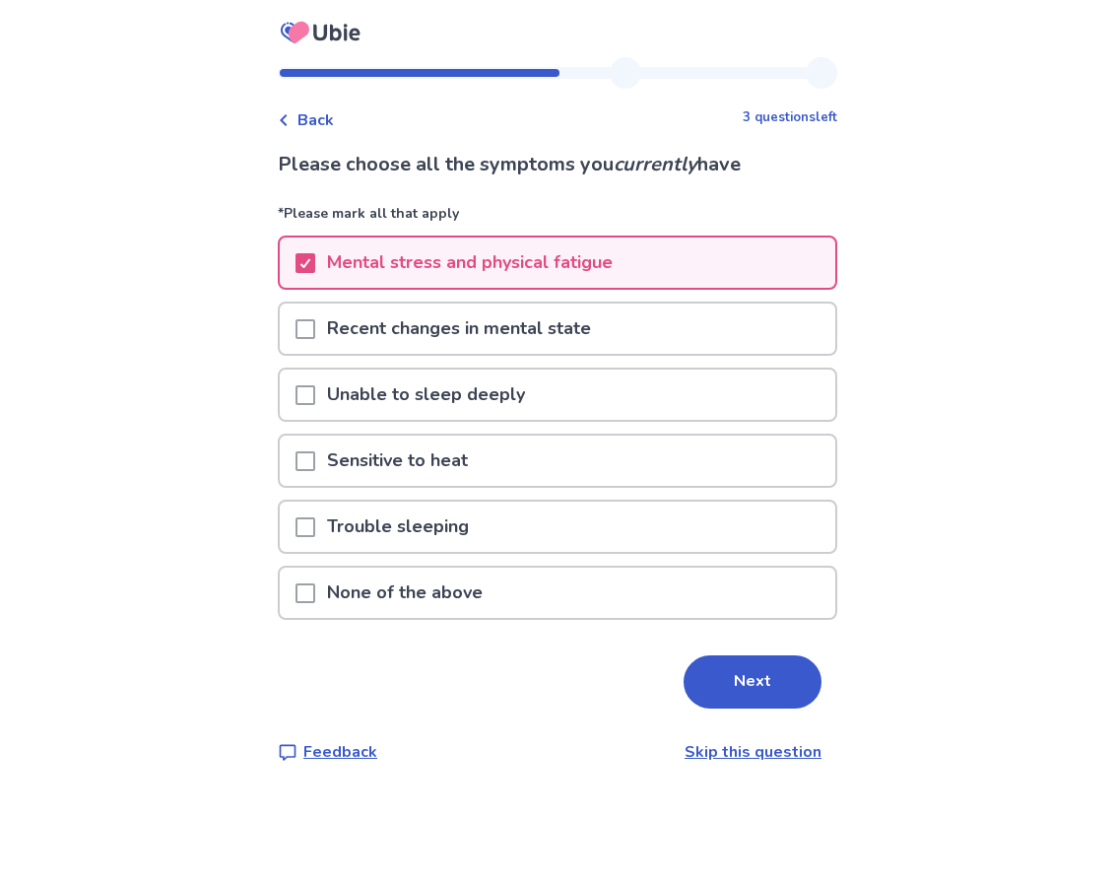
click at [673, 387] on div "Unable to sleep deeply" at bounding box center [558, 394] width 556 height 50
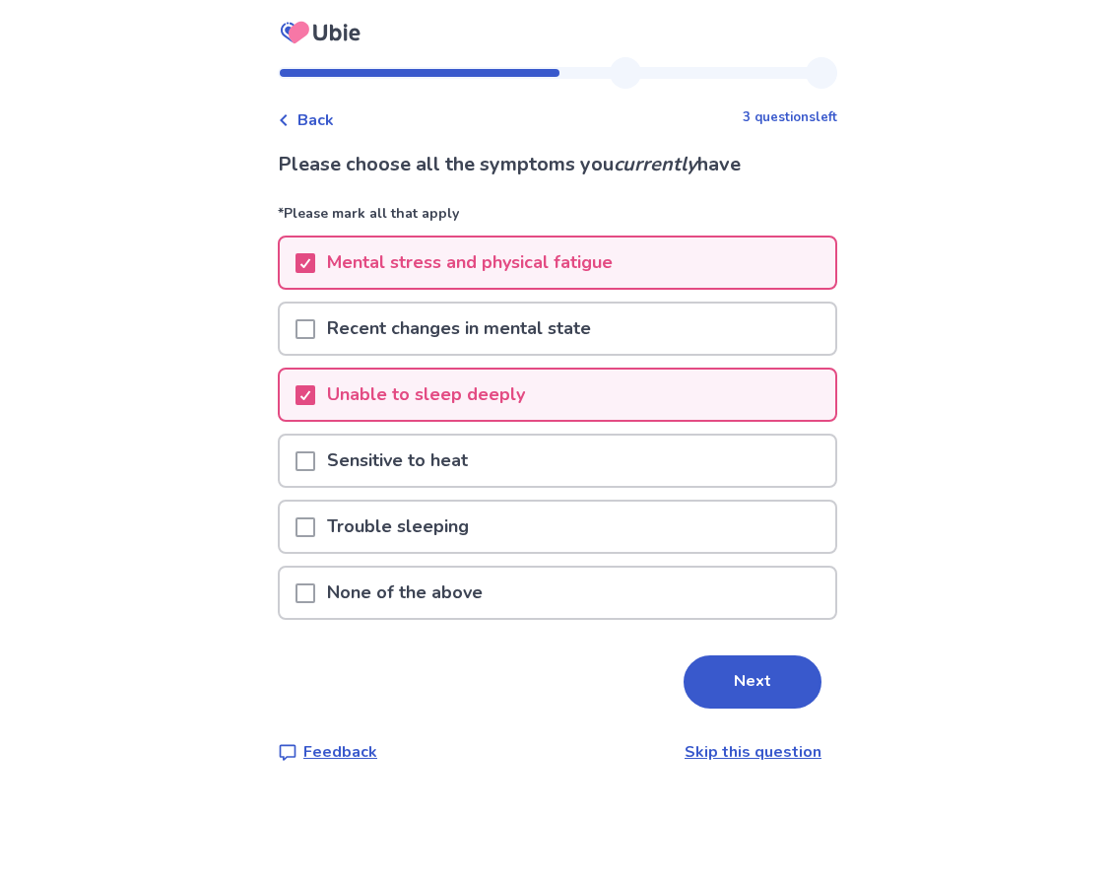
click at [656, 535] on div "Trouble sleeping" at bounding box center [558, 526] width 556 height 50
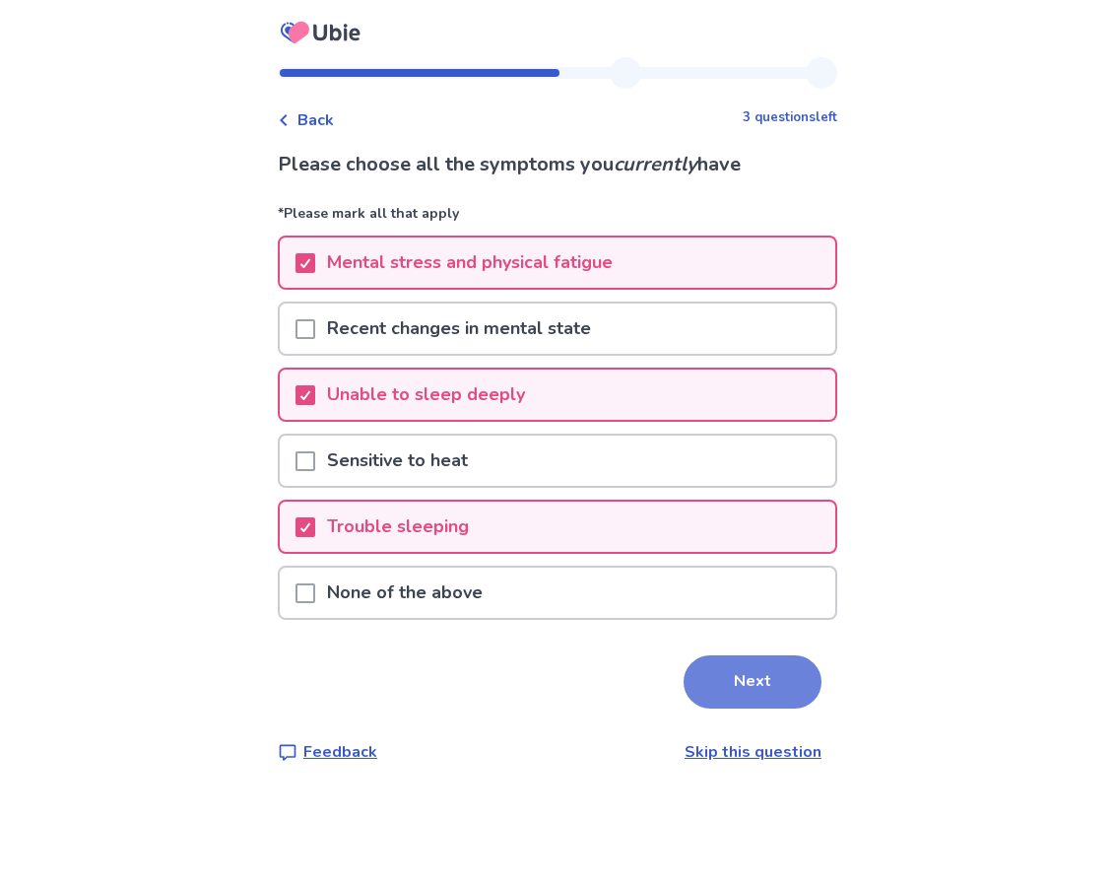
click at [709, 687] on button "Next" at bounding box center [753, 681] width 138 height 53
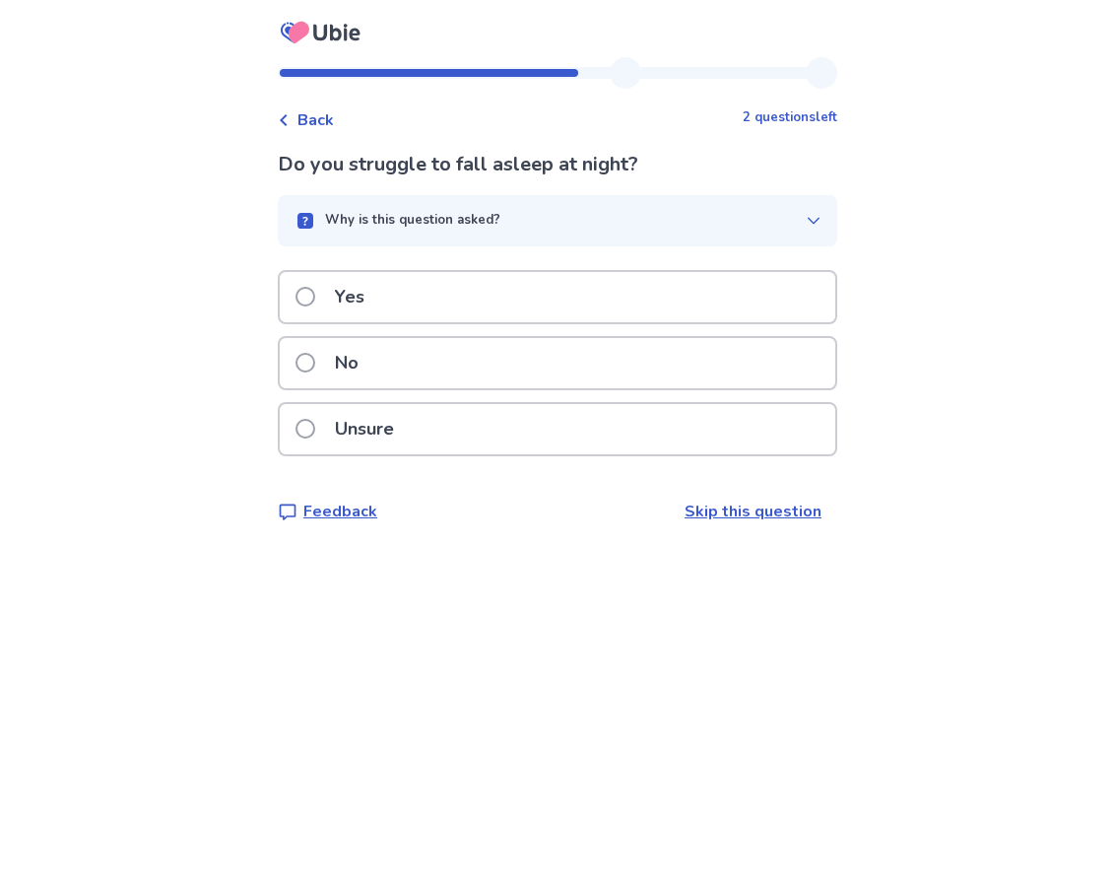
click at [629, 284] on div "Yes" at bounding box center [558, 297] width 556 height 50
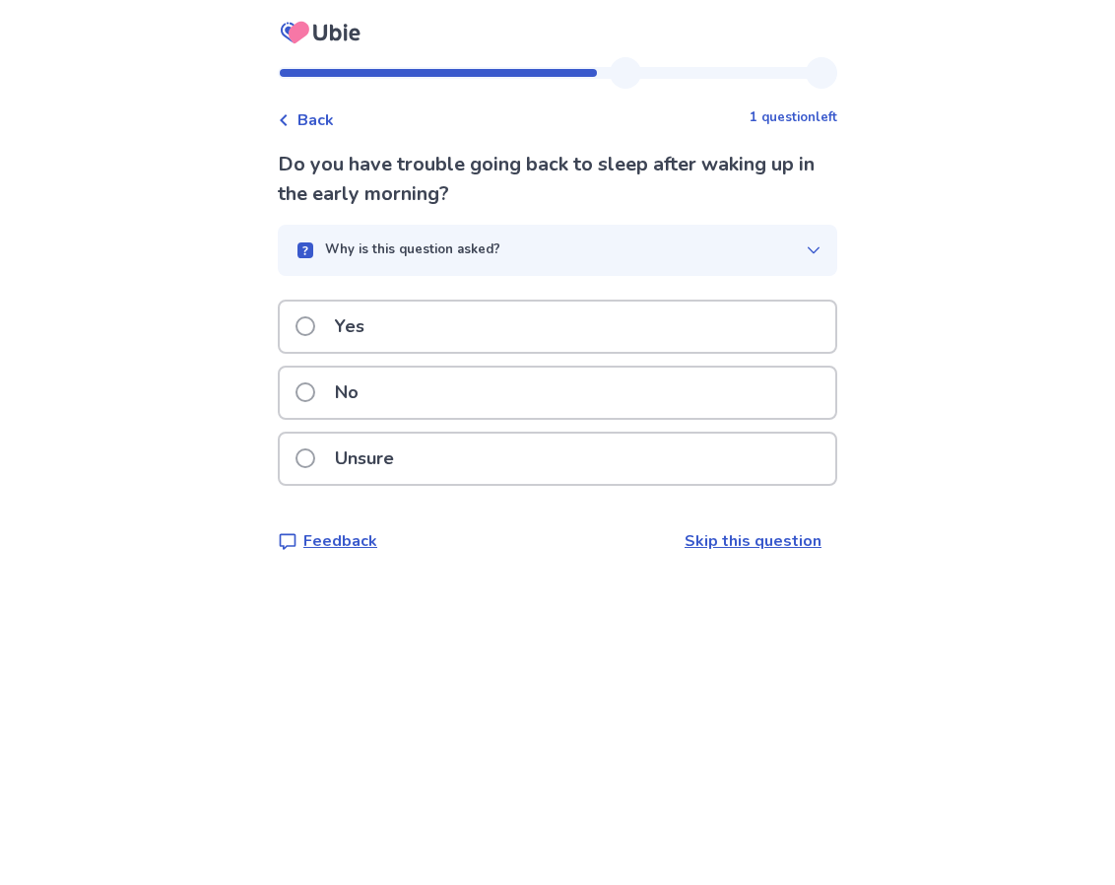
click at [641, 482] on div "Unsure" at bounding box center [558, 459] width 556 height 50
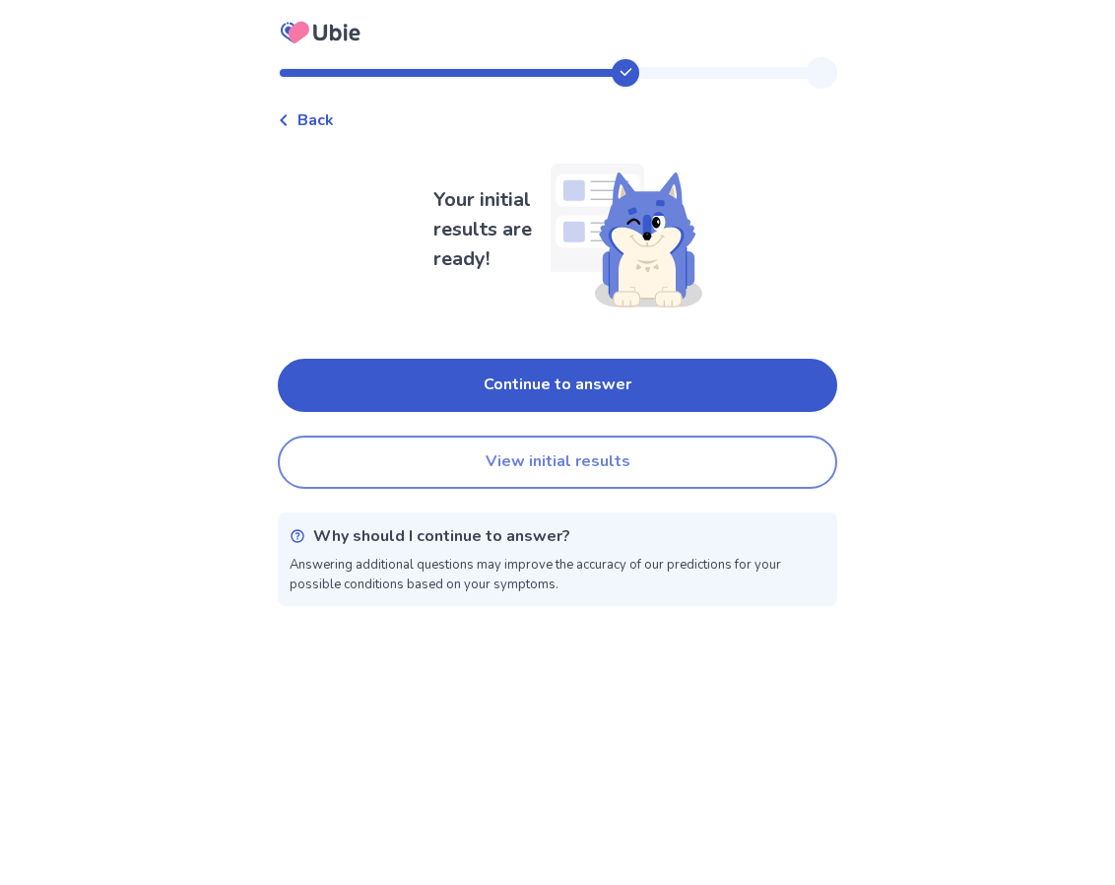
click at [654, 463] on button "View initial results" at bounding box center [558, 461] width 560 height 53
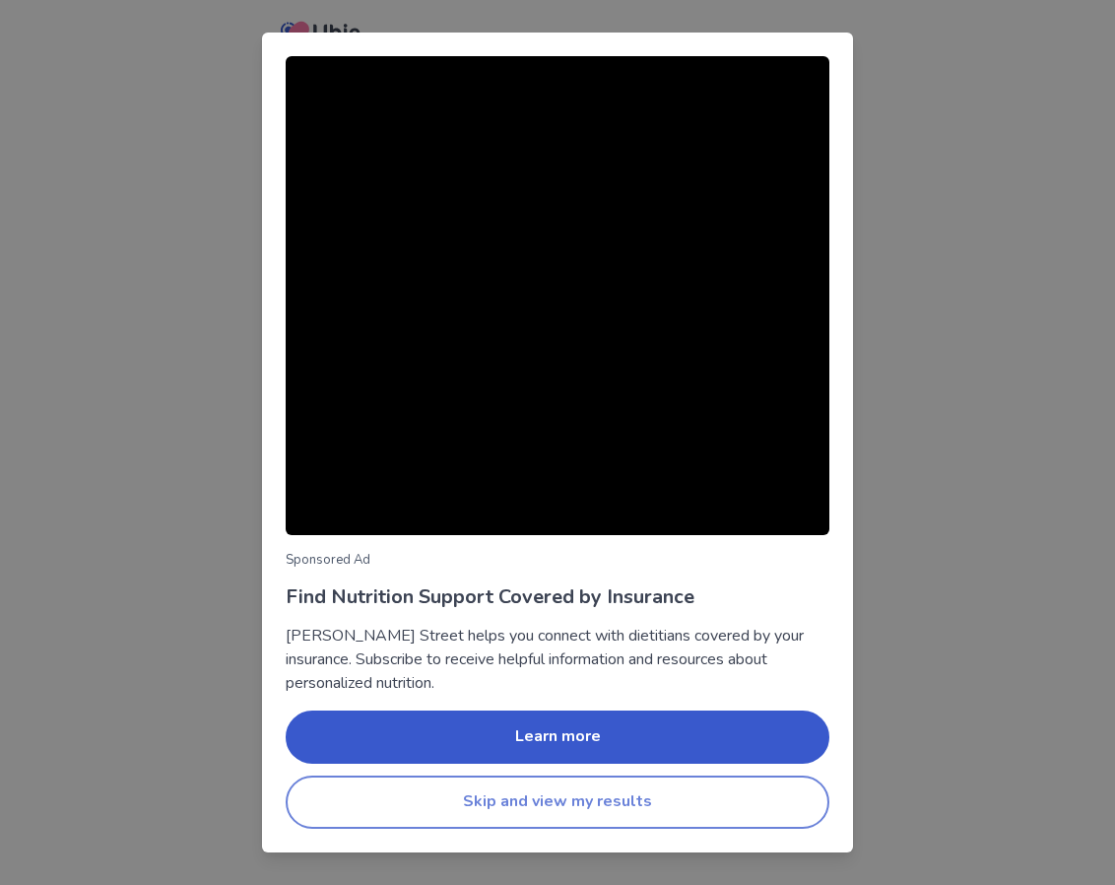
click at [668, 800] on button "Skip and view my results" at bounding box center [558, 801] width 544 height 53
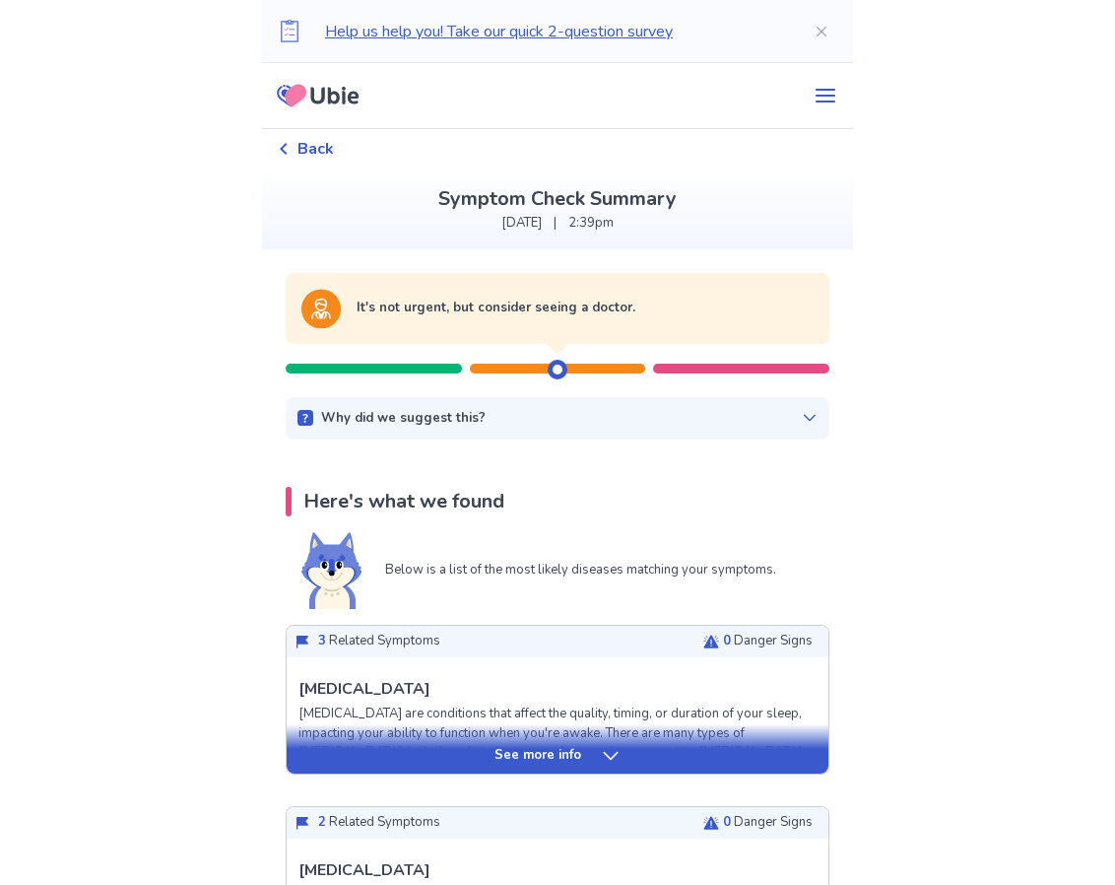
click at [751, 422] on div "Why did we suggest this?" at bounding box center [558, 419] width 520 height 20
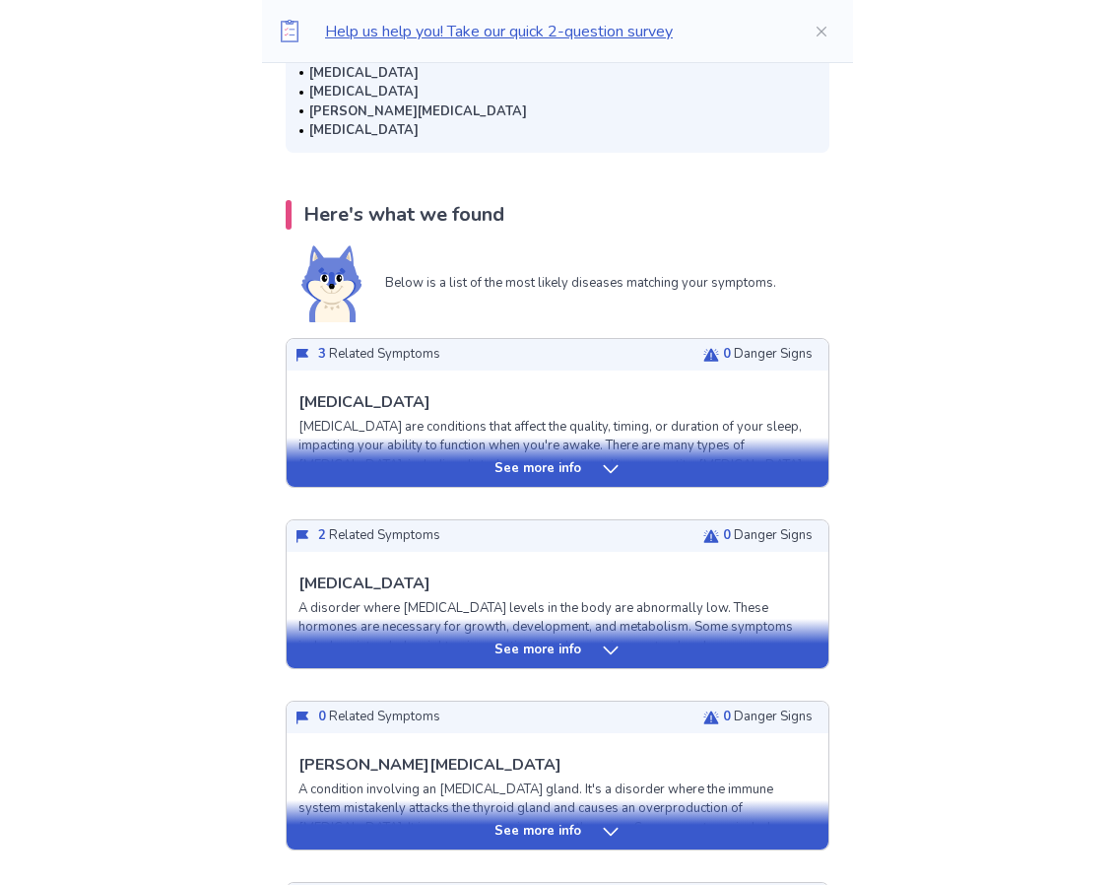
scroll to position [442, 0]
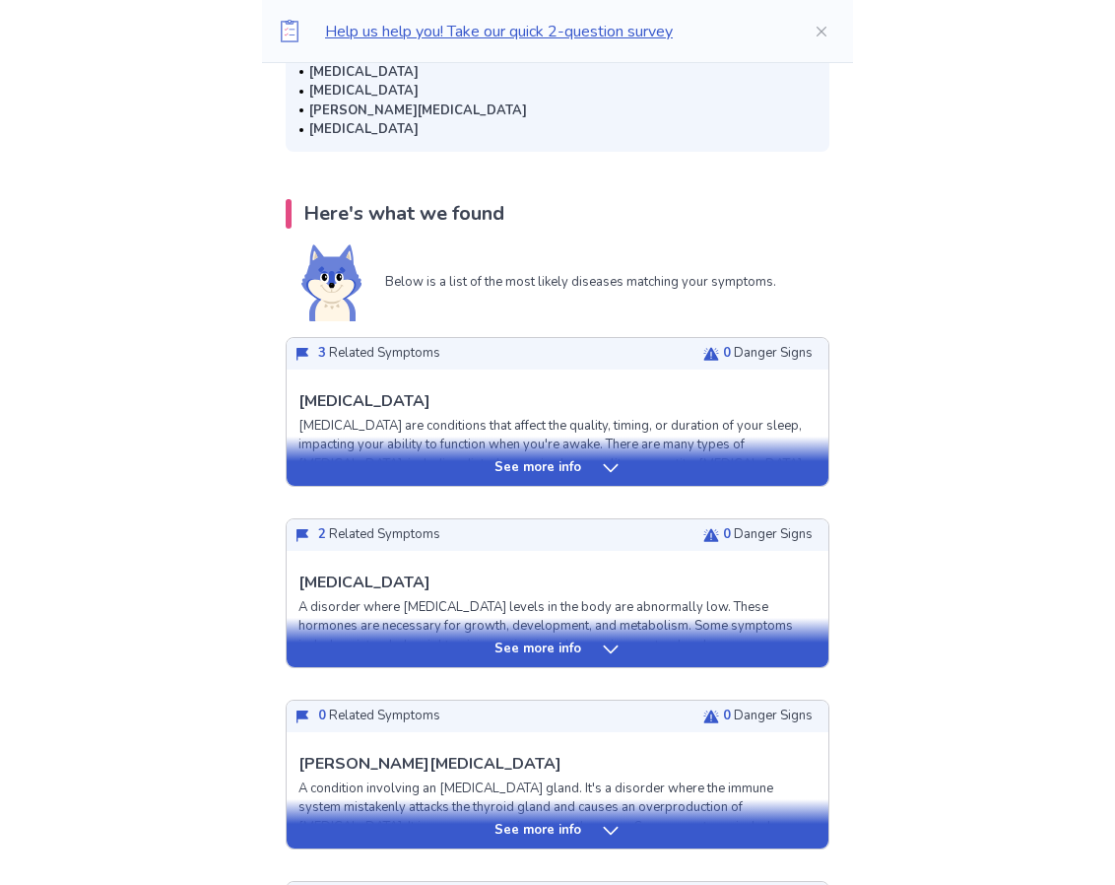
click at [786, 477] on div "See more info" at bounding box center [558, 460] width 542 height 49
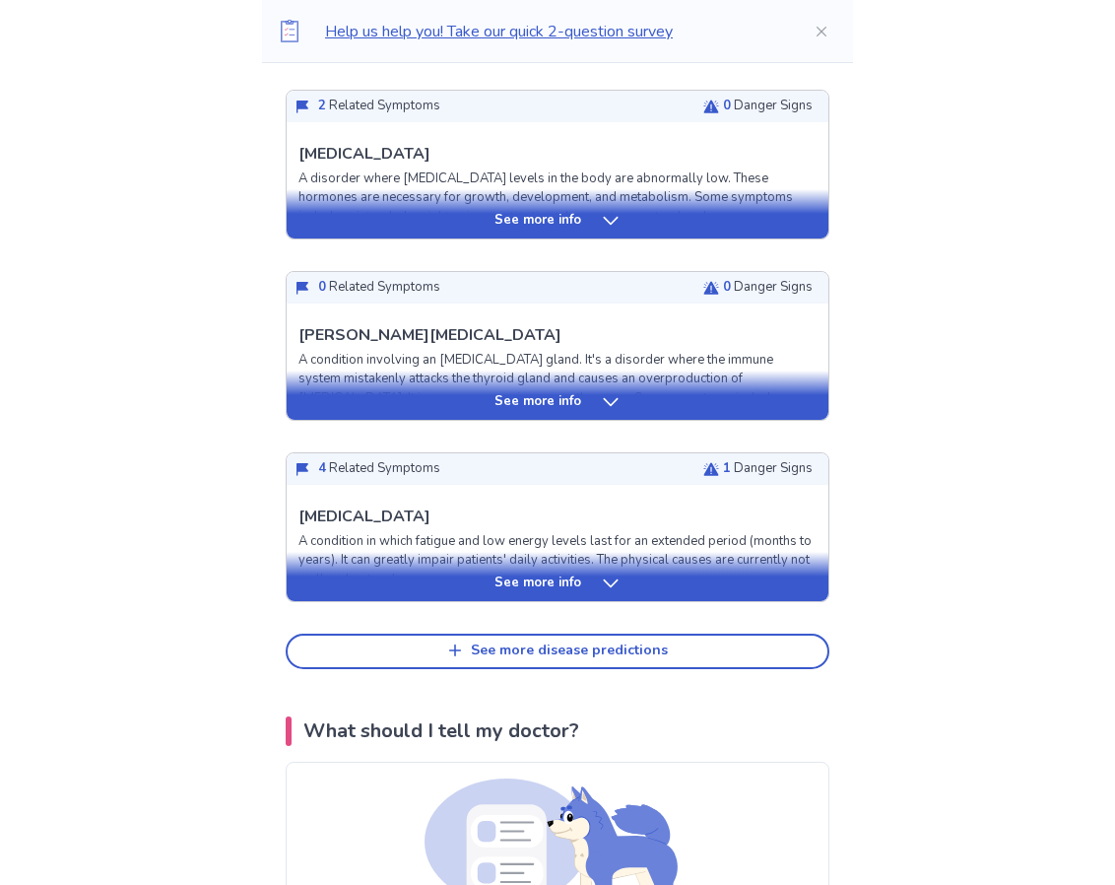
scroll to position [2339, 0]
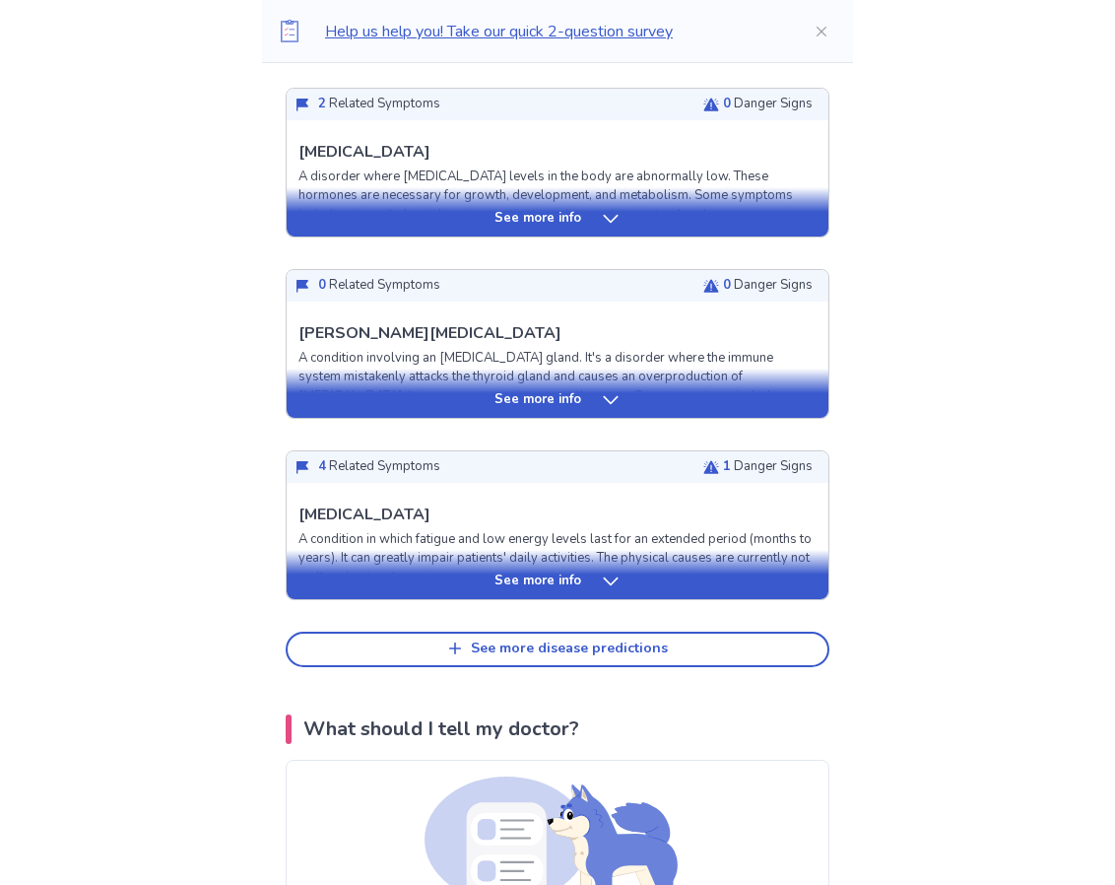
click at [736, 229] on div "See more info" at bounding box center [558, 211] width 542 height 49
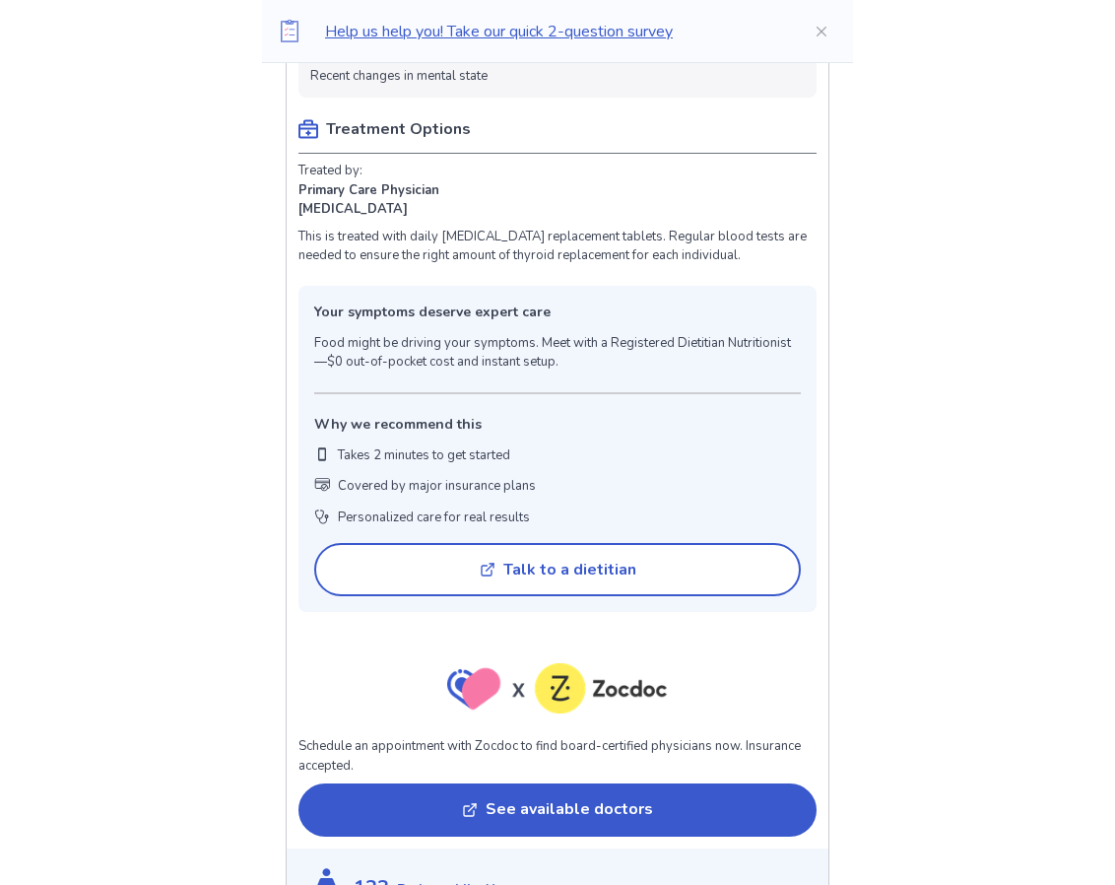
scroll to position [3102, 0]
